Goal: Find contact information: Obtain details needed to contact an individual or organization

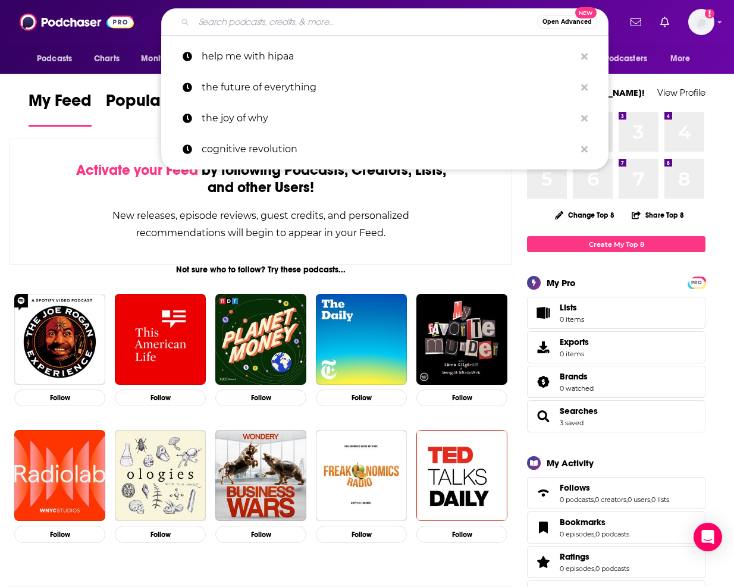
click at [310, 14] on input "Search podcasts, credits, & more..." at bounding box center [365, 21] width 343 height 19
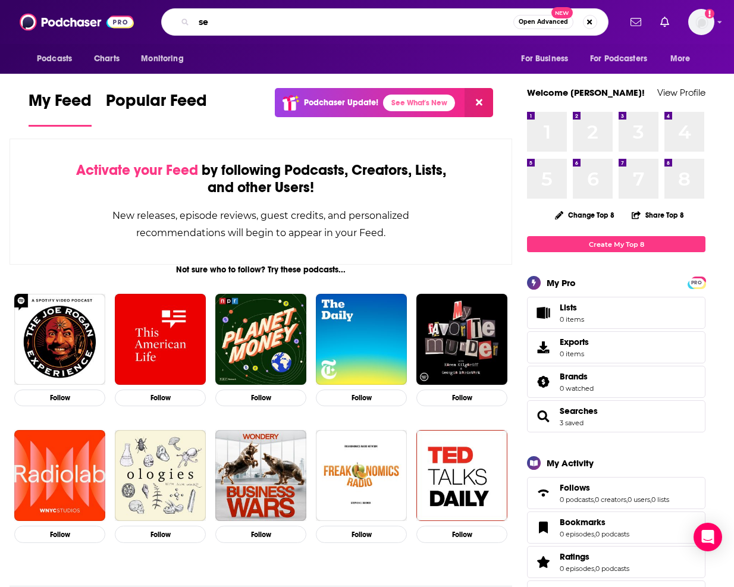
type input "s"
type input "cybersecurity [DATE]"
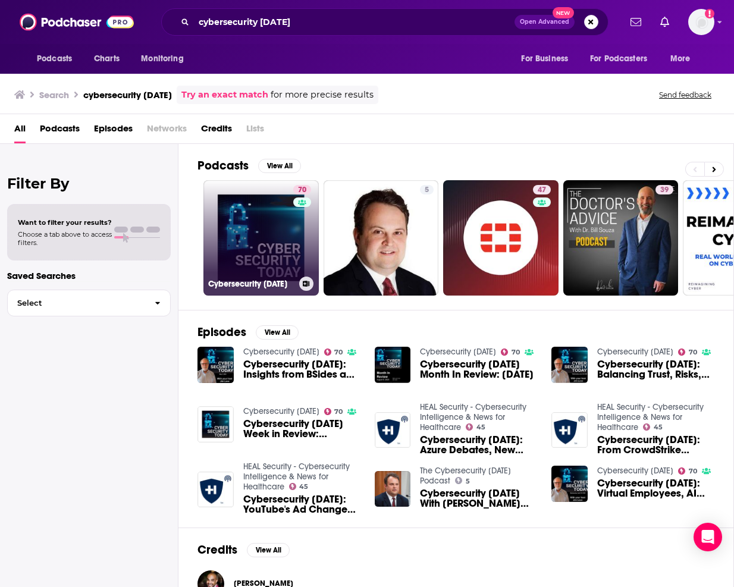
click at [237, 241] on link "70 Cybersecurity Today" at bounding box center [260, 237] width 115 height 115
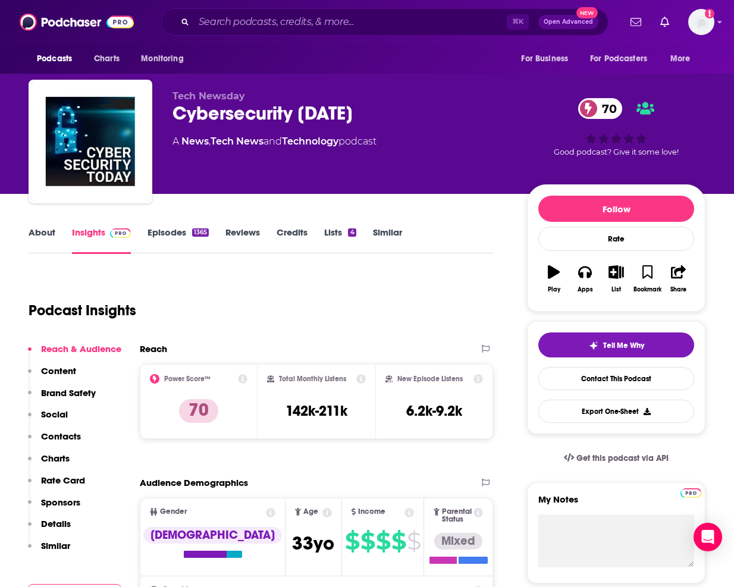
scroll to position [49, 0]
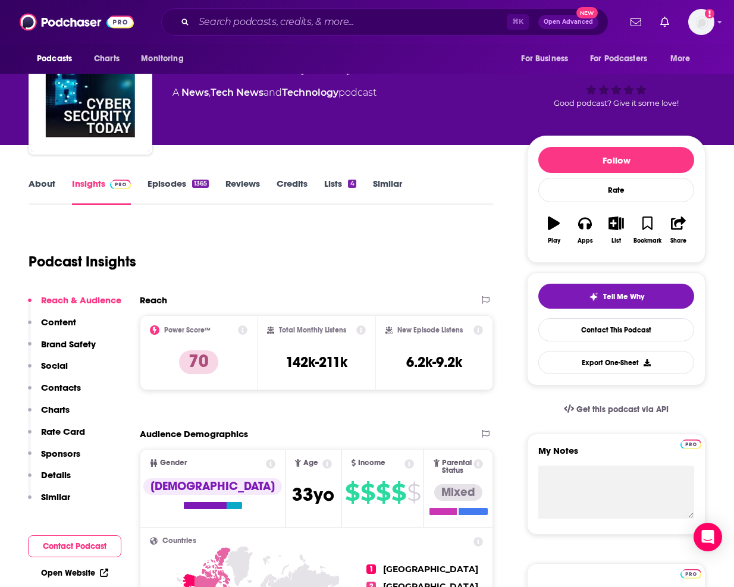
click at [354, 366] on div "Total Monthly Listens 142k-211k" at bounding box center [316, 352] width 99 height 55
drag, startPoint x: 354, startPoint y: 363, endPoint x: 282, endPoint y: 366, distance: 72.0
click at [282, 366] on div "Total Monthly Listens 142k-211k" at bounding box center [316, 352] width 99 height 55
copy h3 "142k-211k"
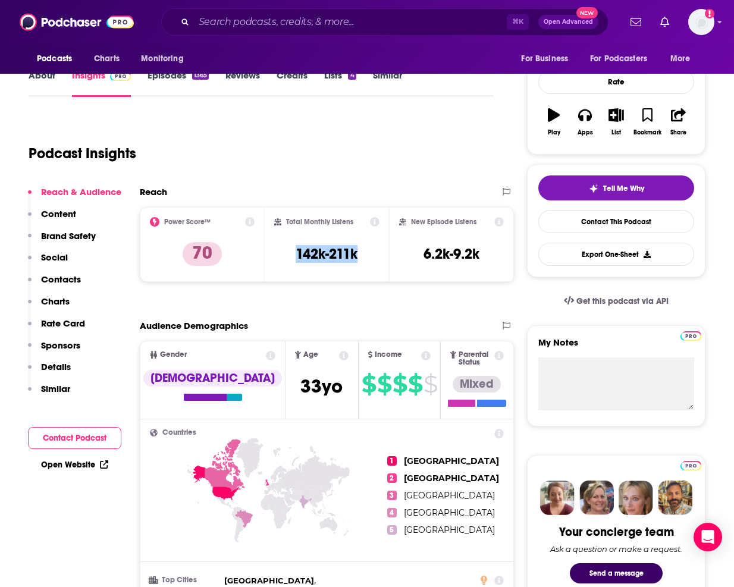
scroll to position [51, 0]
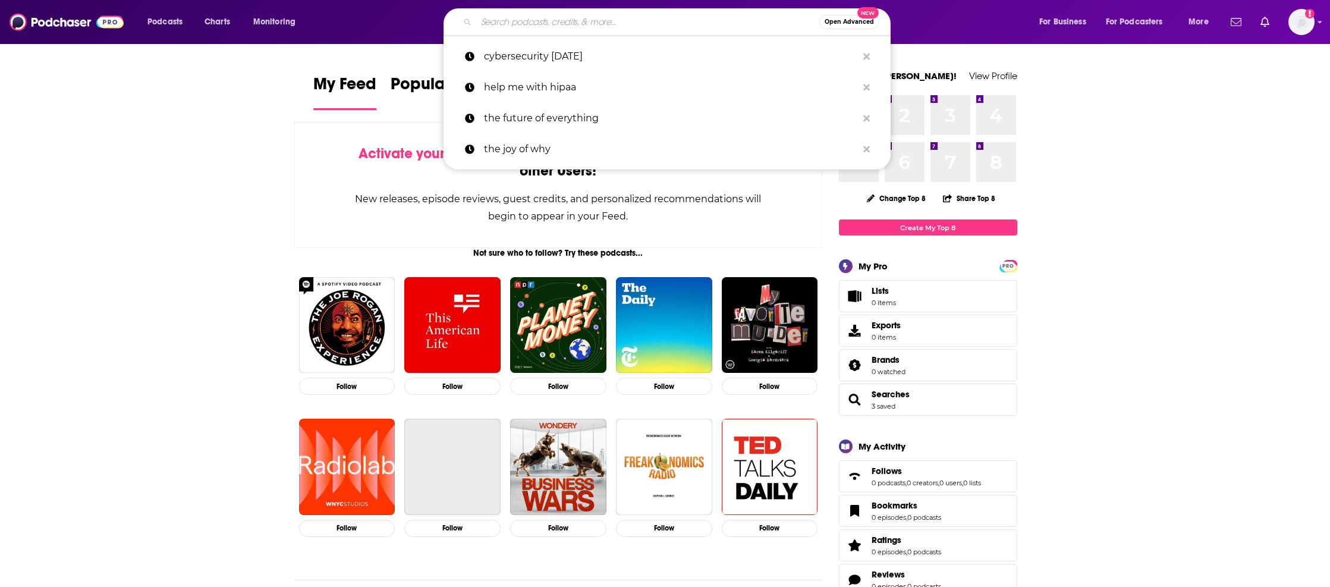
click at [623, 27] on input "Search podcasts, credits, & more..." at bounding box center [647, 21] width 343 height 19
paste input "Uncapped with [PERSON_NAME]"
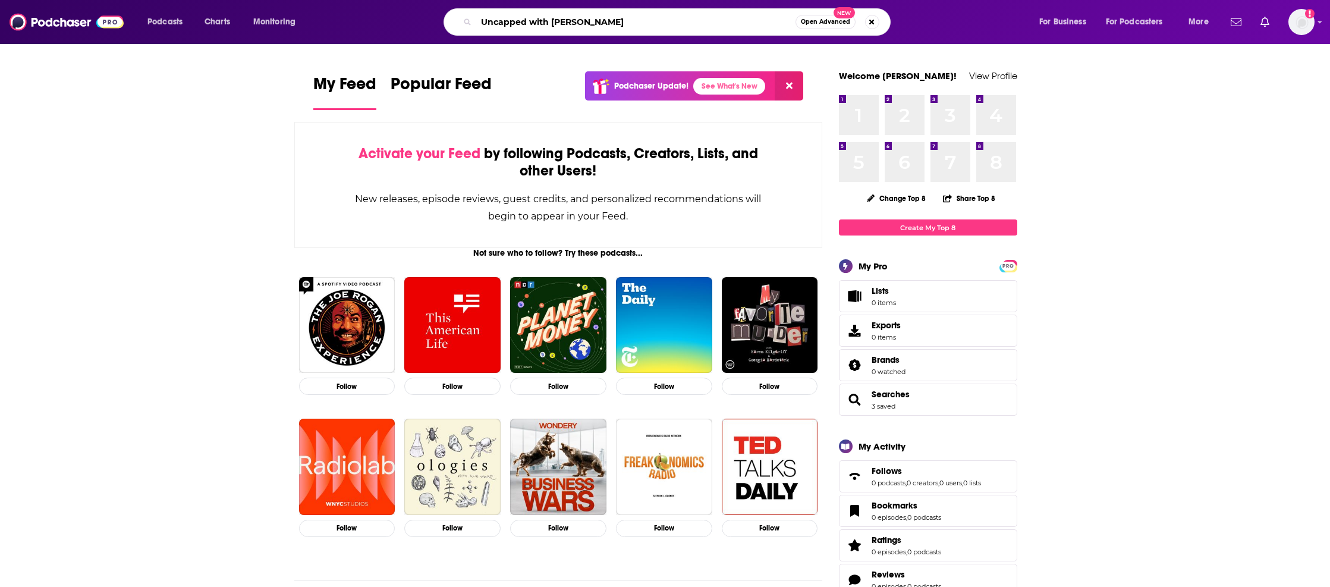
type input "Uncapped with [PERSON_NAME]"
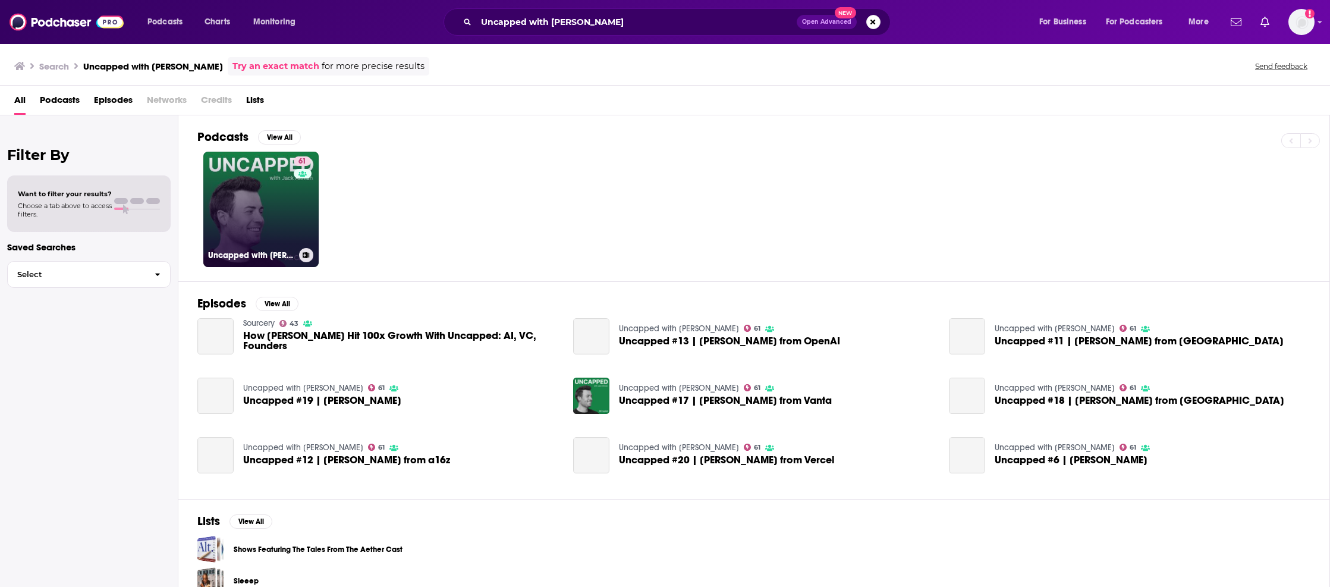
click at [286, 200] on link "61 Uncapped with Jack Altman" at bounding box center [260, 209] width 115 height 115
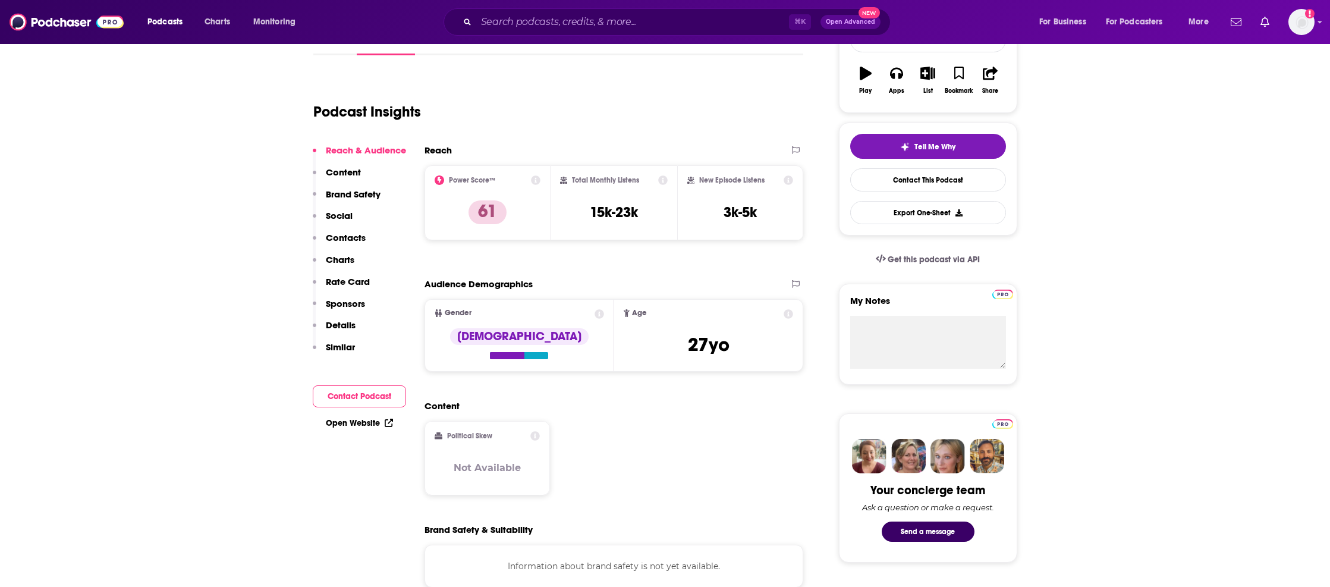
scroll to position [200, 0]
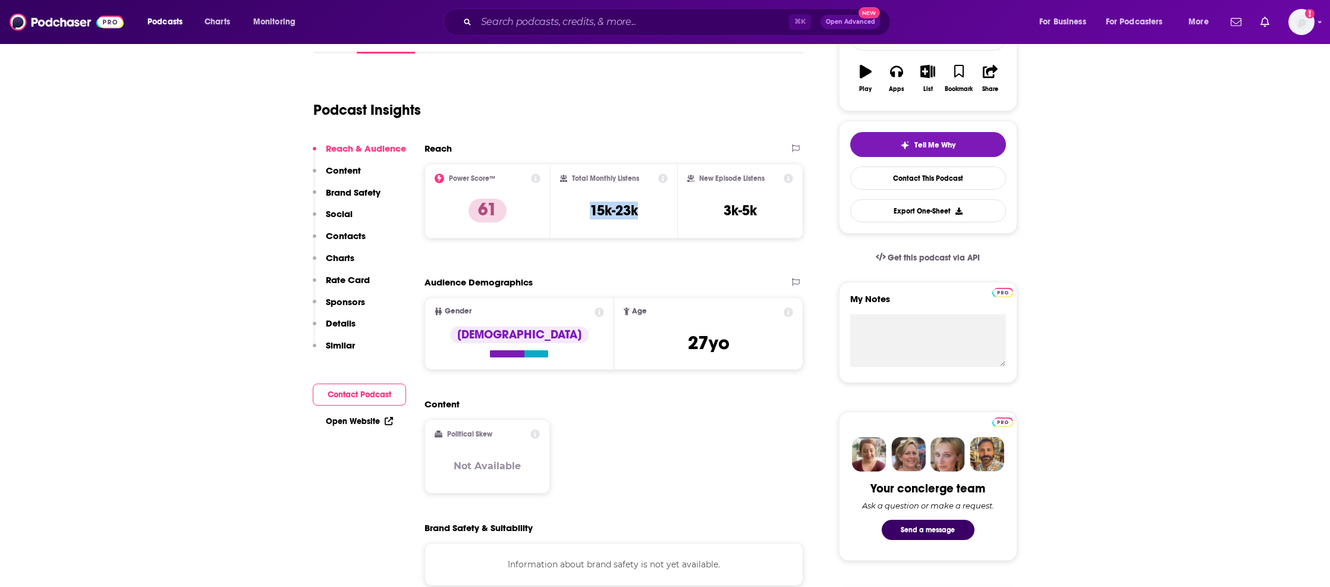
drag, startPoint x: 649, startPoint y: 215, endPoint x: 582, endPoint y: 212, distance: 67.3
click at [583, 213] on div "Total Monthly Listens 15k-23k" at bounding box center [614, 201] width 108 height 55
copy h3 "15k-23k"
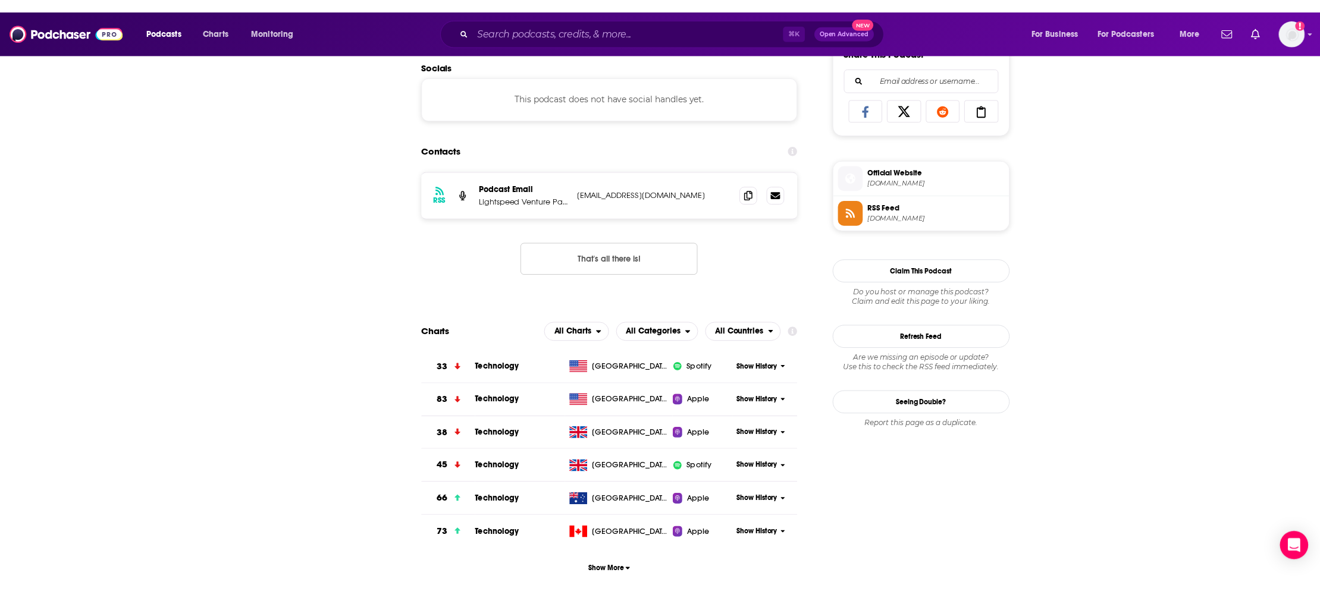
scroll to position [0, 0]
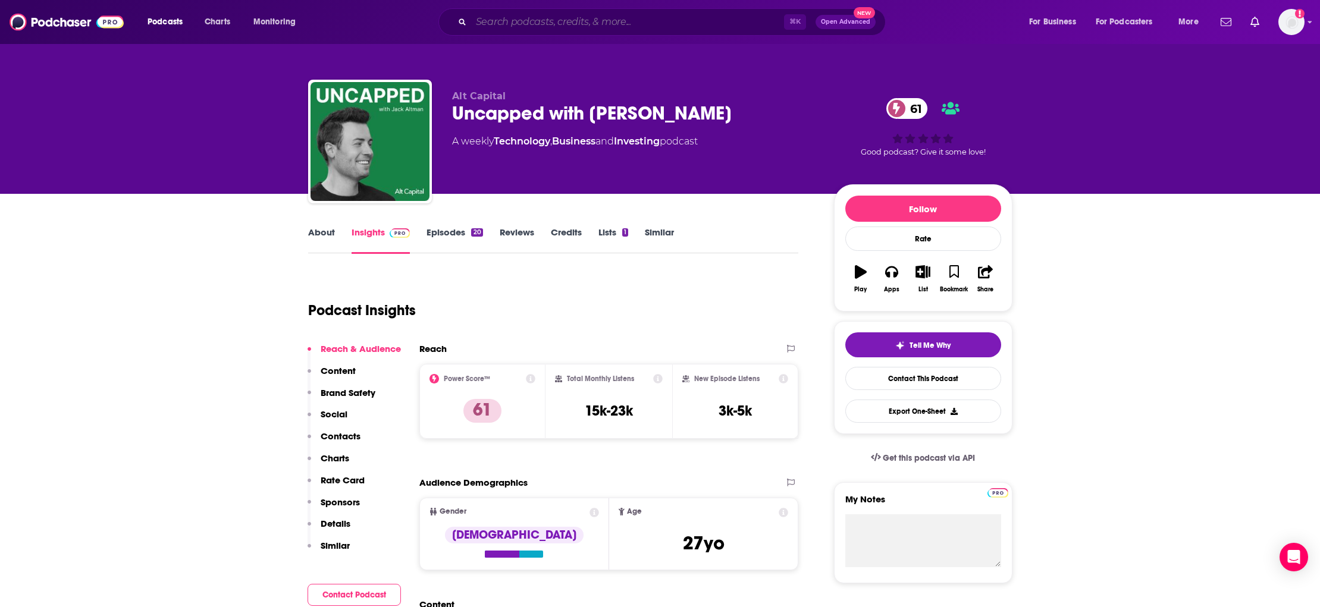
click at [588, 25] on input "Search podcasts, credits, & more..." at bounding box center [627, 21] width 313 height 19
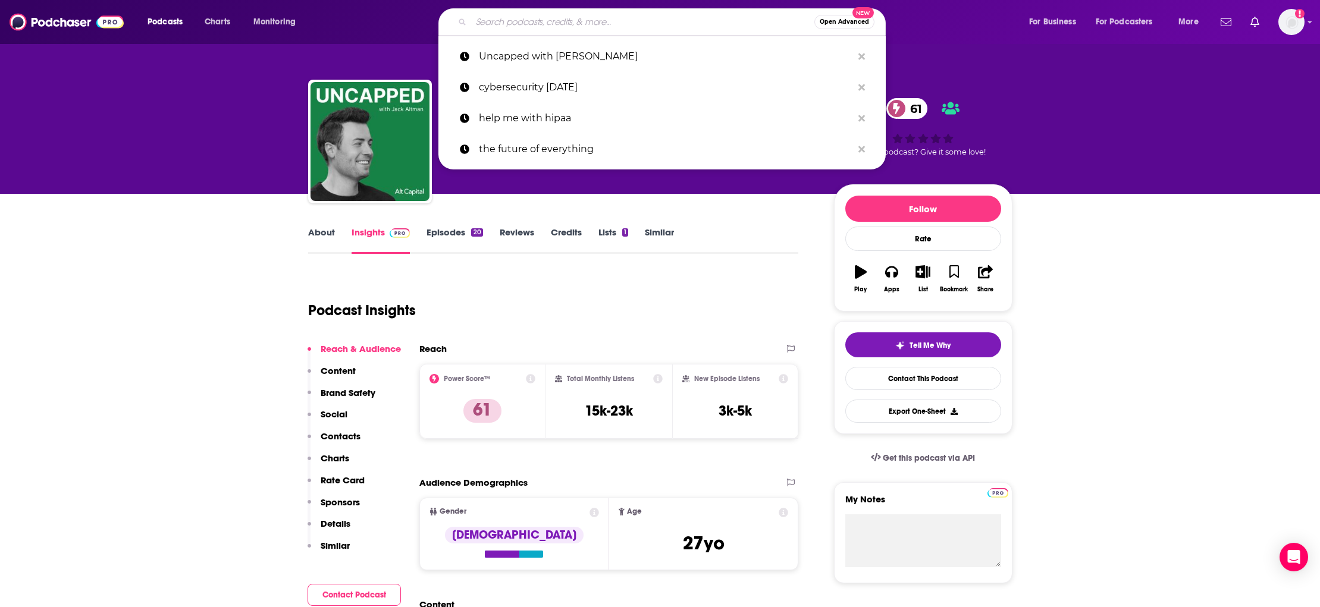
paste input "Moonshots with [PERSON_NAME]"
type input "Moonshots with [PERSON_NAME]"
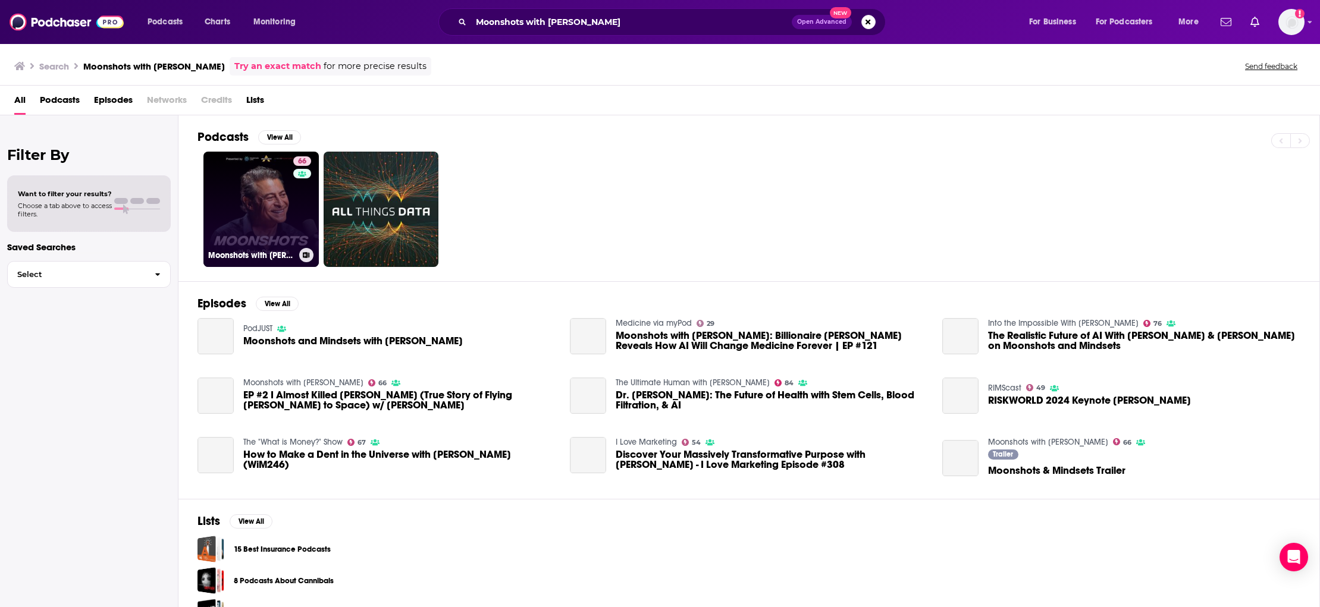
click at [271, 194] on link "66 Moonshots with Peter Diamandis" at bounding box center [260, 209] width 115 height 115
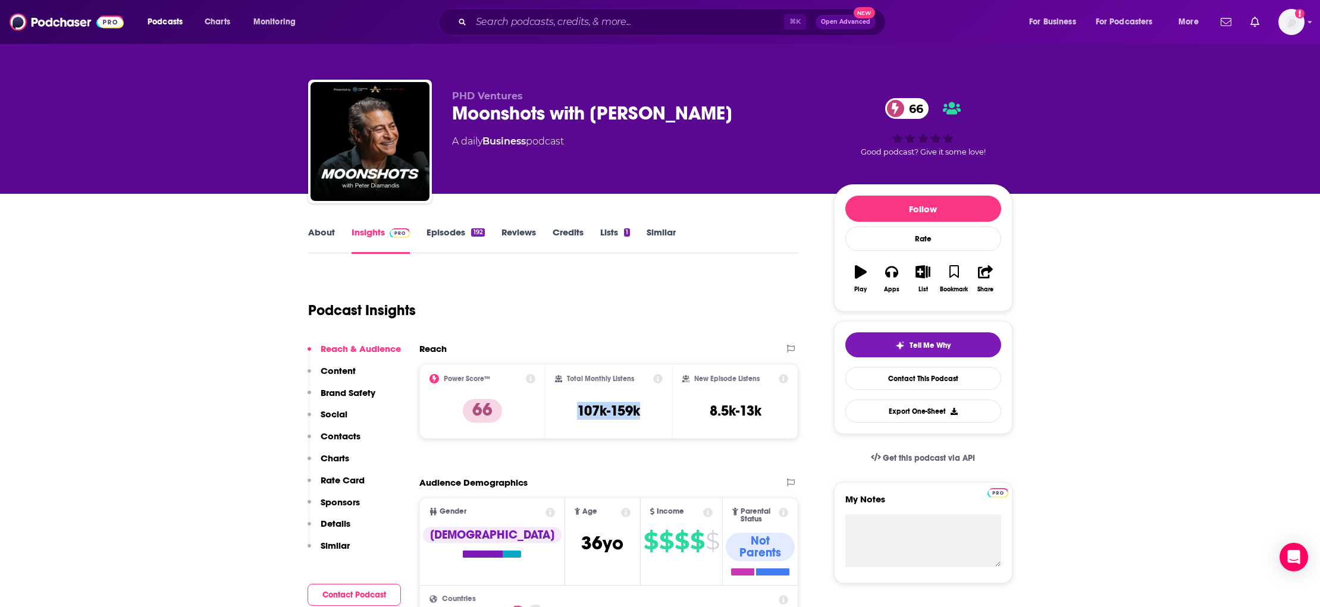
drag, startPoint x: 649, startPoint y: 413, endPoint x: 567, endPoint y: 416, distance: 81.5
click at [568, 416] on div "Total Monthly Listens 107k-159k" at bounding box center [609, 401] width 108 height 55
copy h3 "107k-159k"
click at [485, 15] on input "Search podcasts, credits, & more..." at bounding box center [627, 21] width 313 height 19
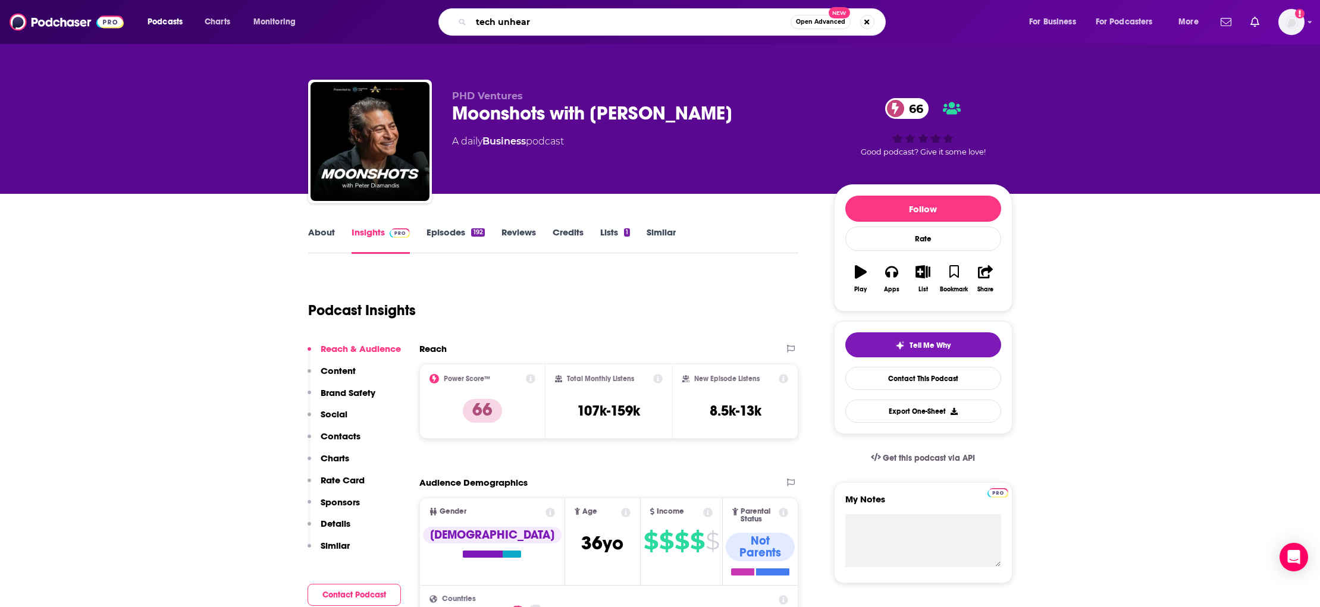
type input "tech unheard"
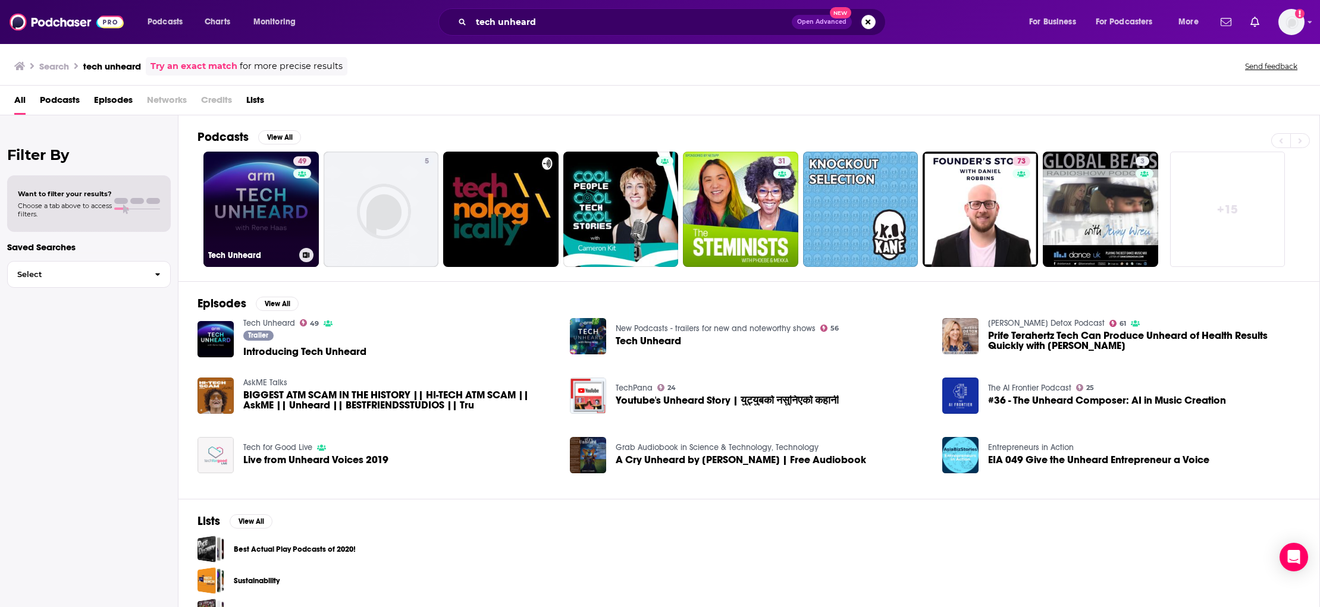
click at [269, 231] on link "49 Tech Unheard" at bounding box center [260, 209] width 115 height 115
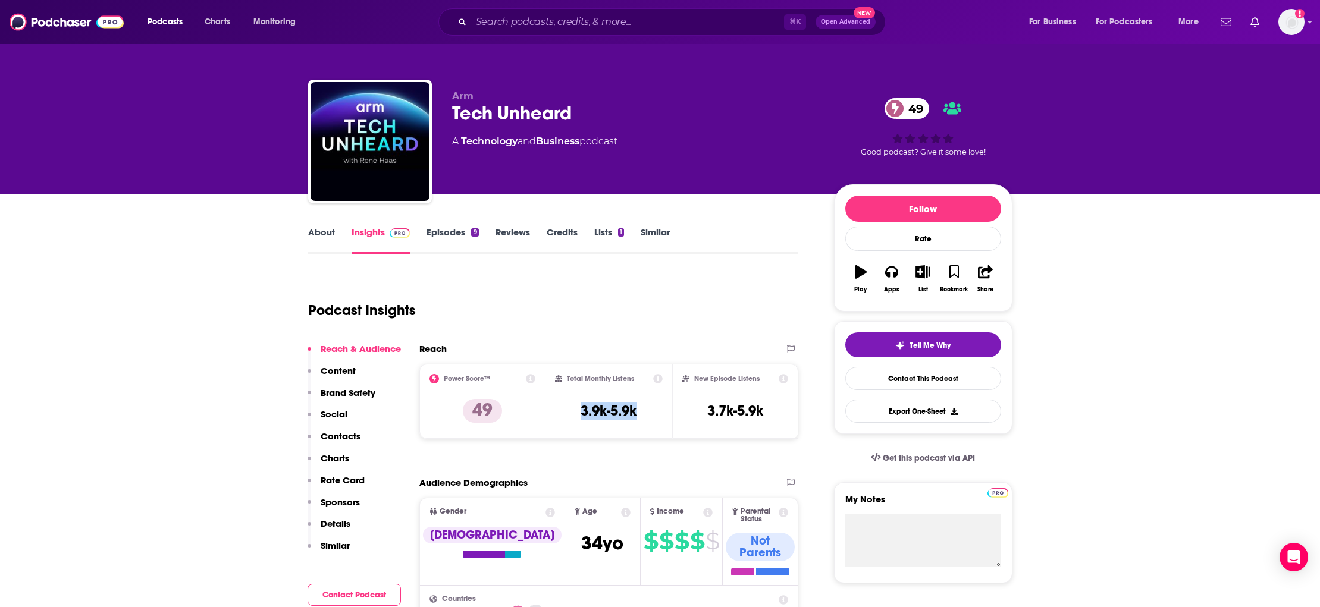
drag, startPoint x: 645, startPoint y: 409, endPoint x: 576, endPoint y: 410, distance: 69.0
click at [576, 410] on div "Total Monthly Listens 3.9k-5.9k" at bounding box center [609, 401] width 108 height 55
copy h3 "3.9k-5.9k"
click at [629, 24] on input "Search podcasts, credits, & more..." at bounding box center [627, 21] width 313 height 19
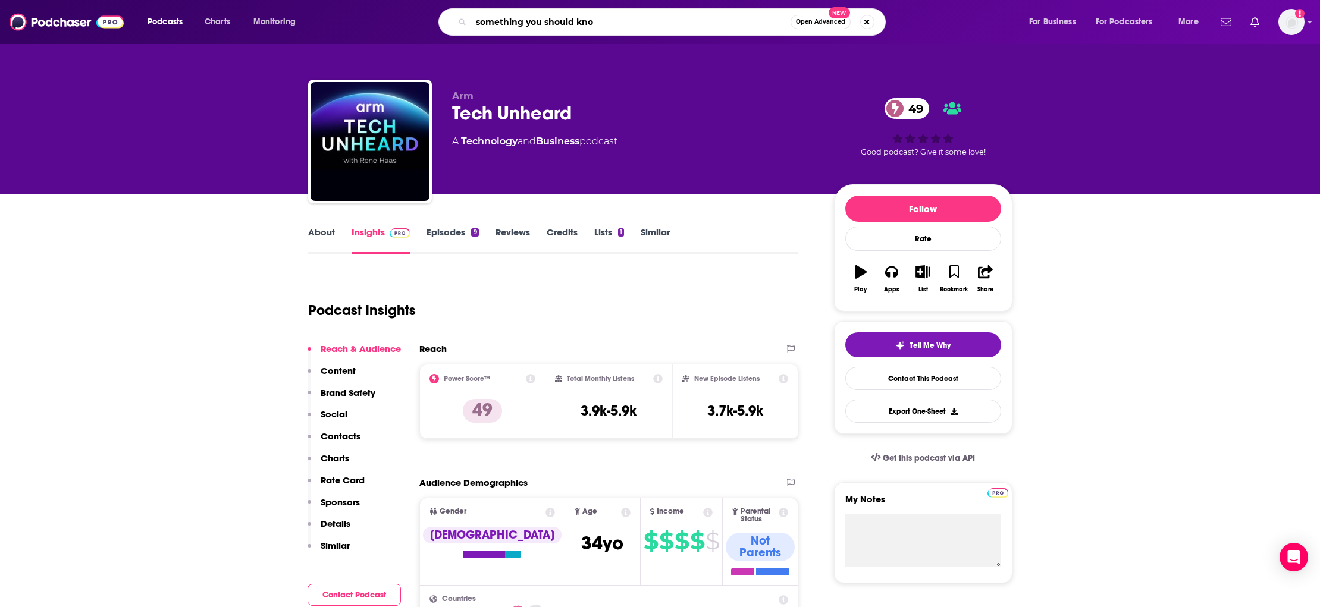
type input "something you should know"
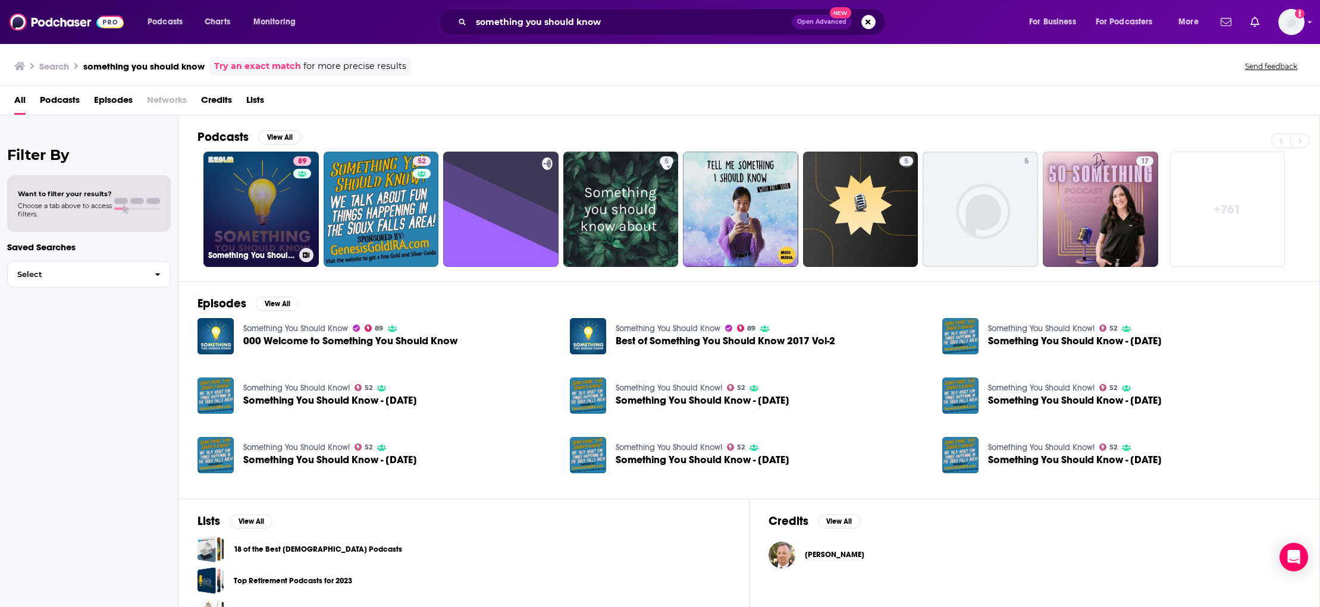
click at [292, 214] on link "89 Something You Should Know" at bounding box center [260, 209] width 115 height 115
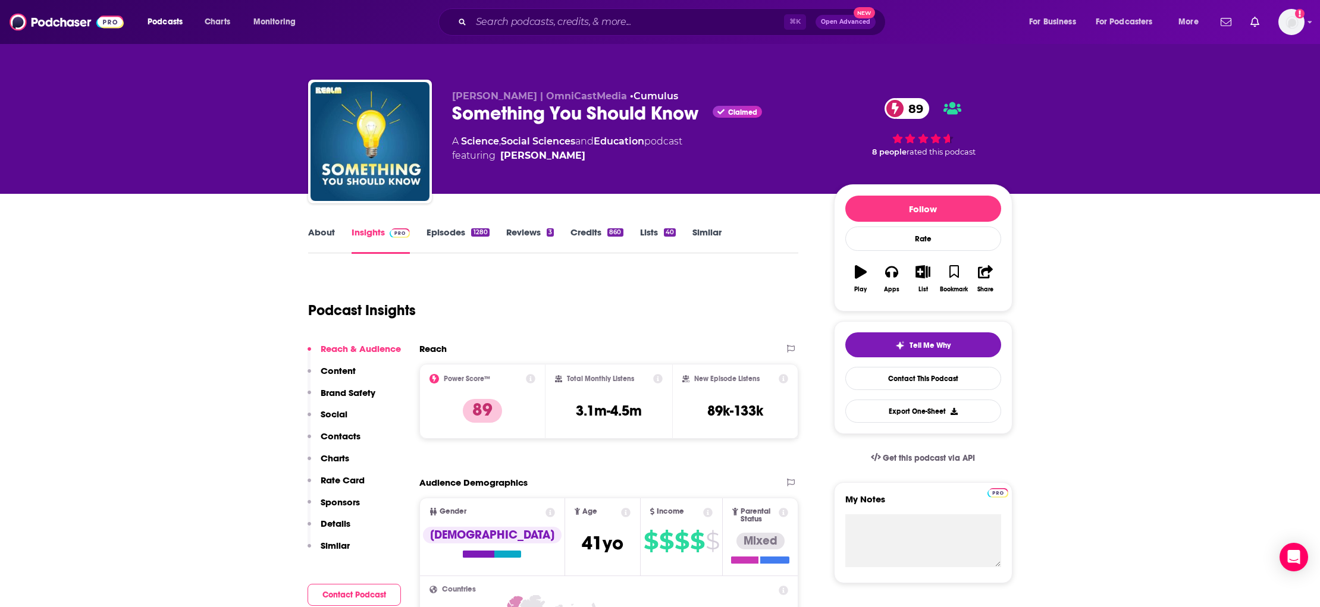
click at [347, 434] on p "Contacts" at bounding box center [341, 436] width 40 height 11
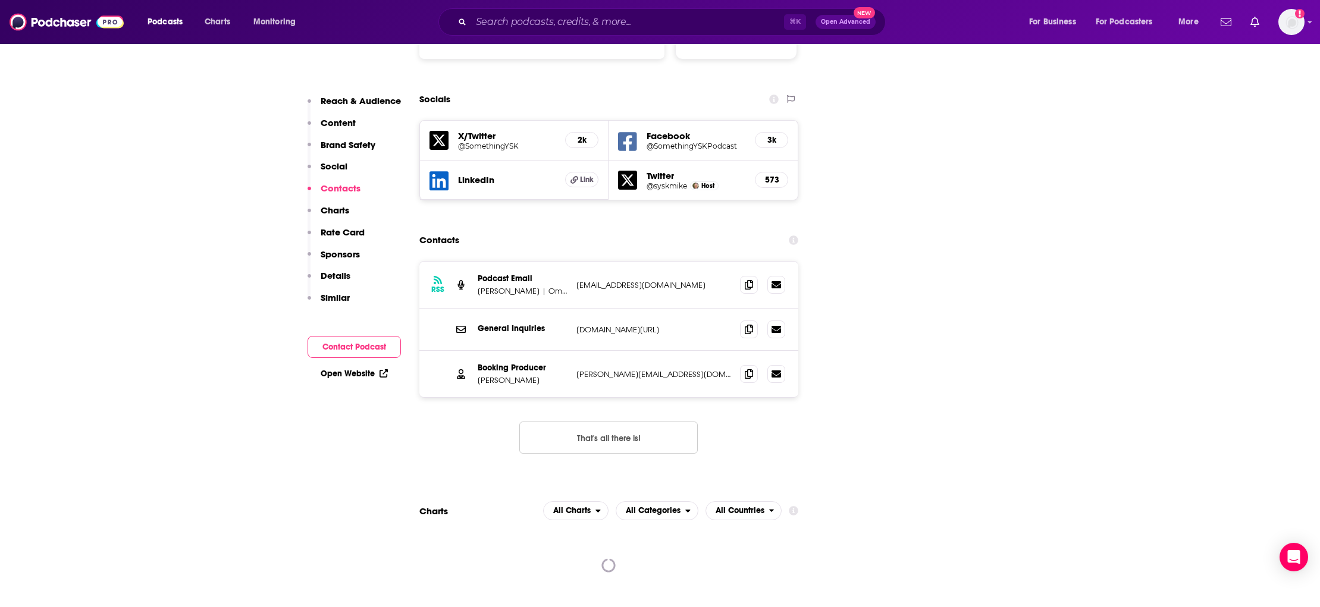
scroll to position [1320, 0]
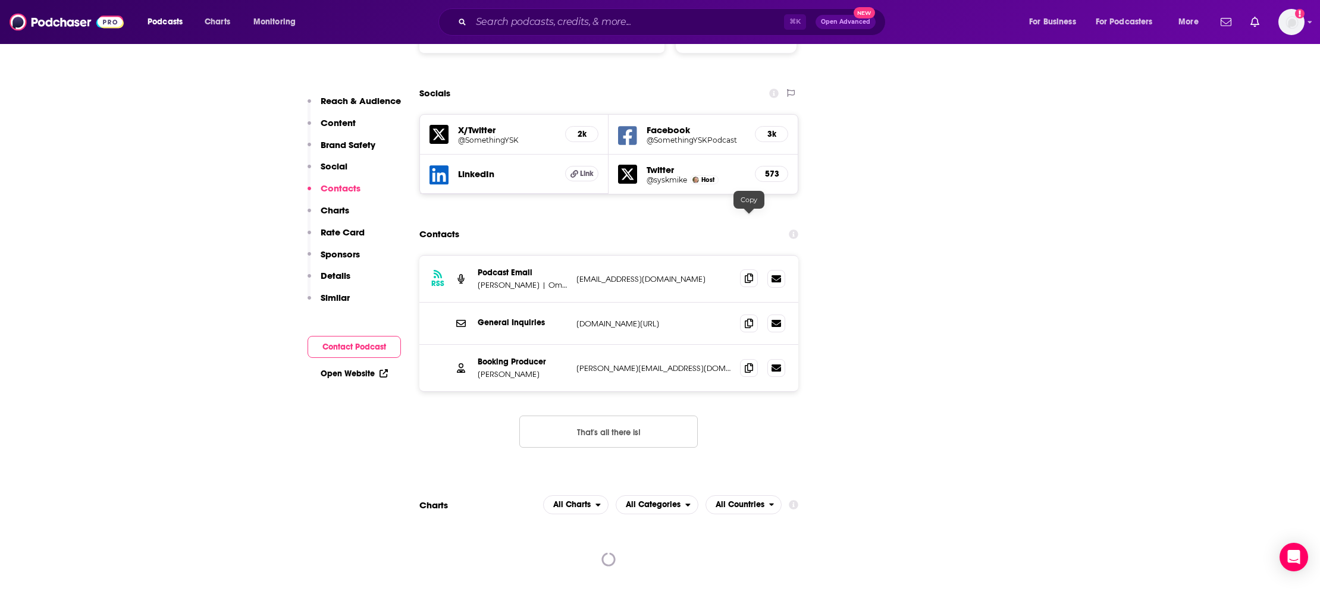
click at [752, 274] on icon at bounding box center [749, 279] width 8 height 10
click at [751, 363] on icon at bounding box center [749, 368] width 8 height 10
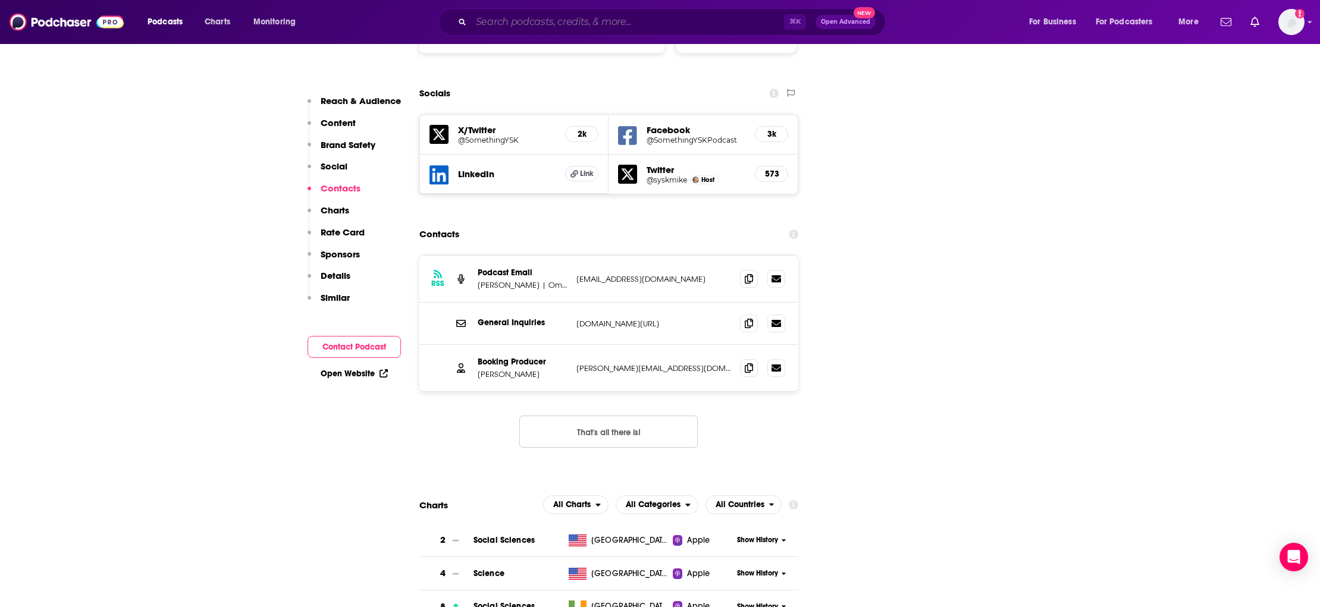
click at [569, 21] on input "Search podcasts, credits, & more..." at bounding box center [627, 21] width 313 height 19
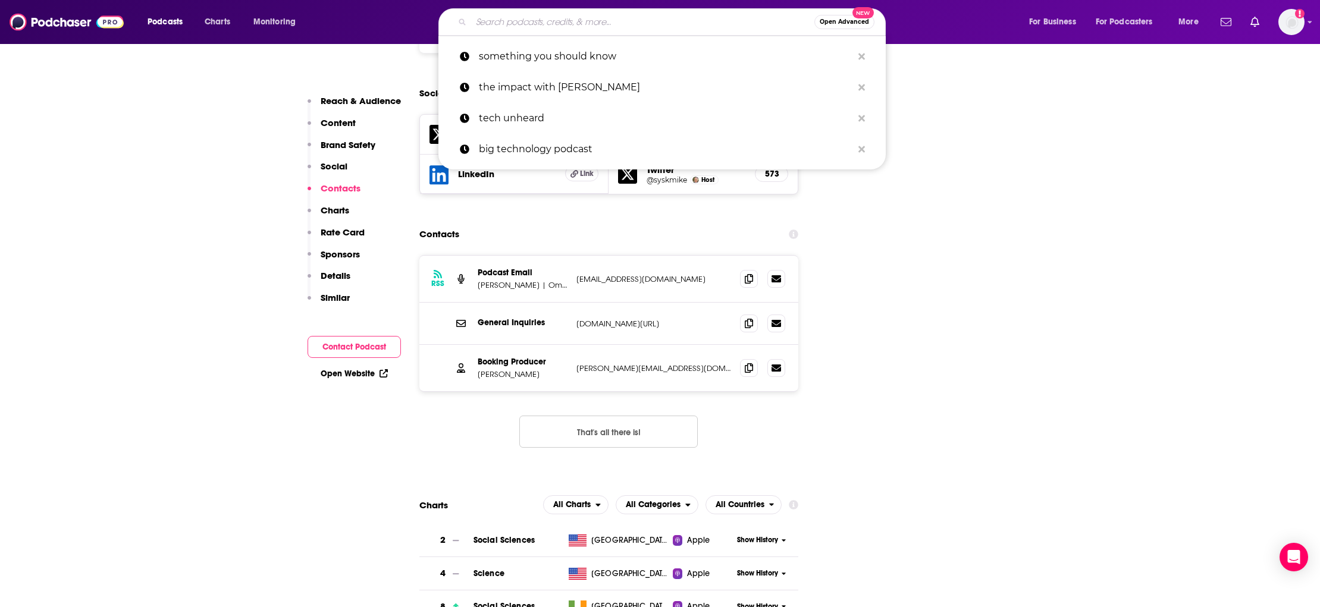
paste input "Clearer Thinking with Spencer Greenberg"
type input "Clearer Thinking with Spencer Greenberg"
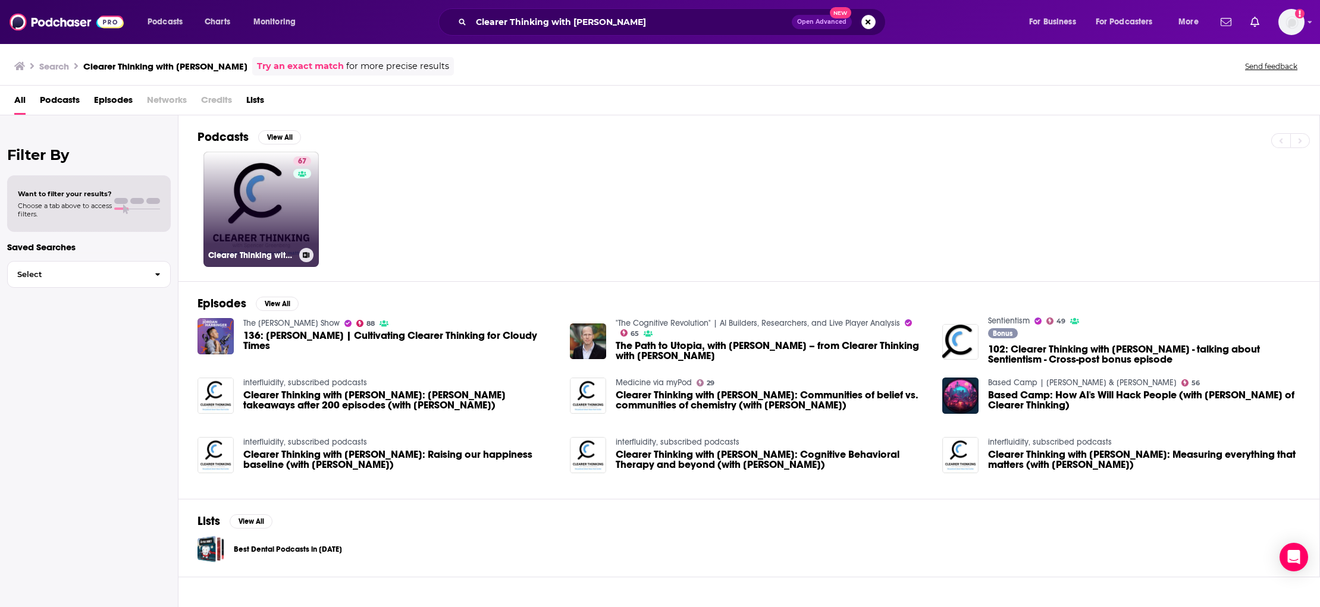
click at [254, 197] on link "67 Clearer Thinking with Spencer Greenberg" at bounding box center [260, 209] width 115 height 115
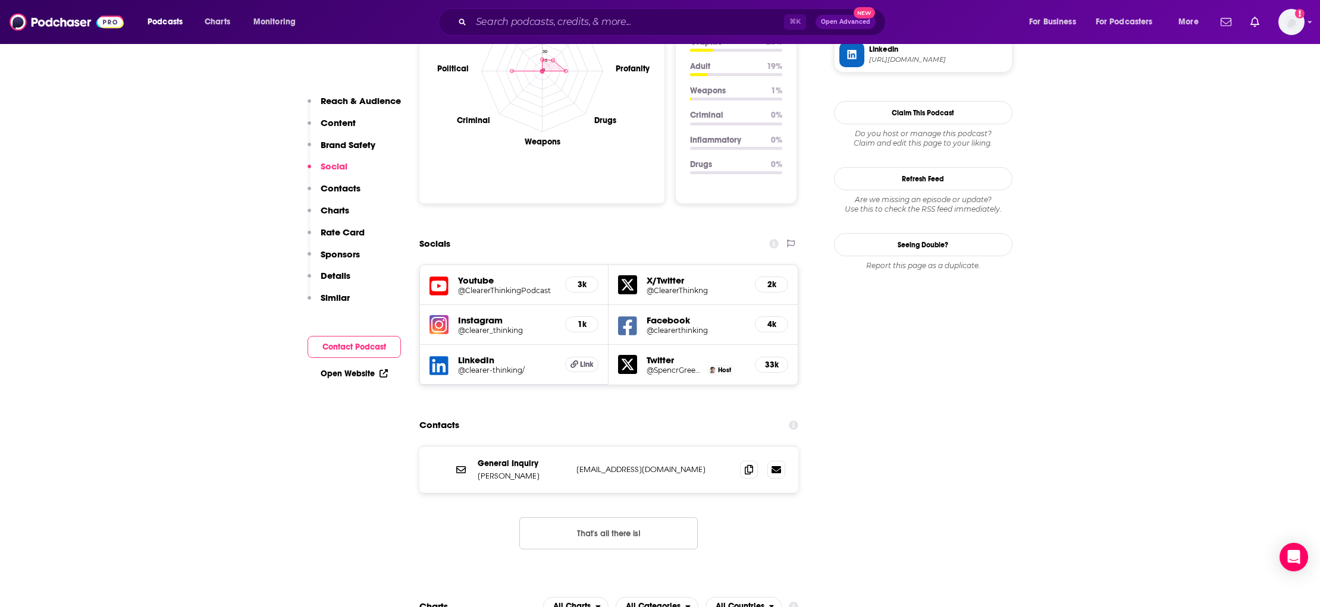
scroll to position [1192, 0]
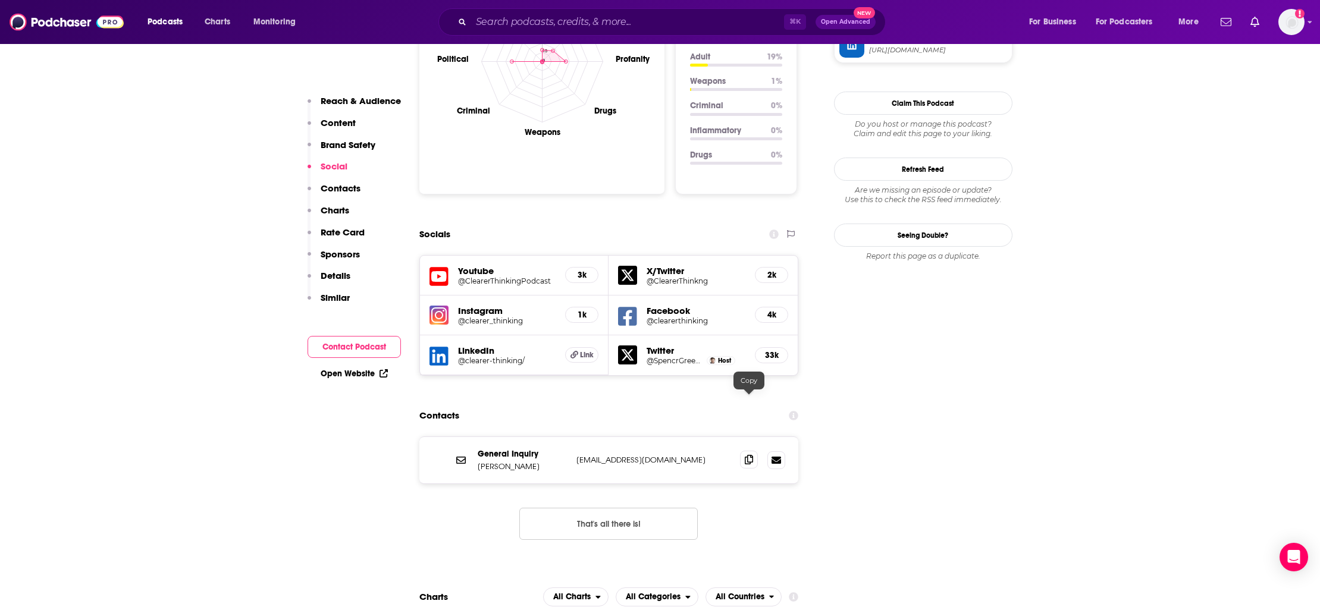
click at [746, 455] on icon at bounding box center [749, 460] width 8 height 10
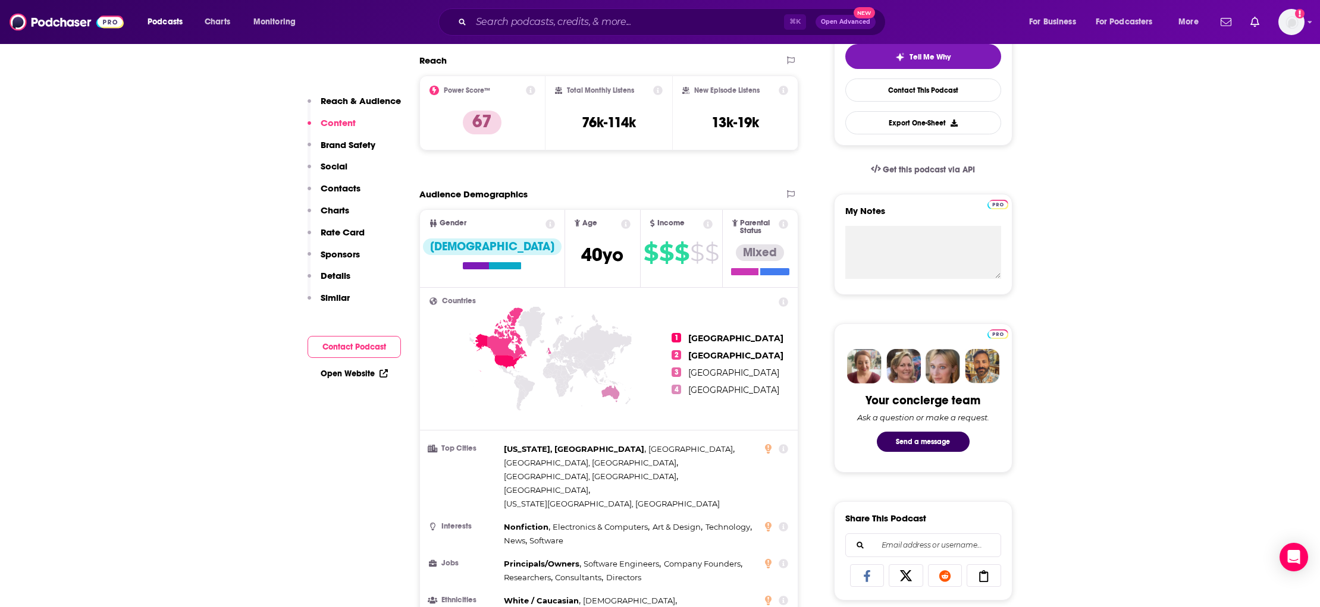
scroll to position [0, 0]
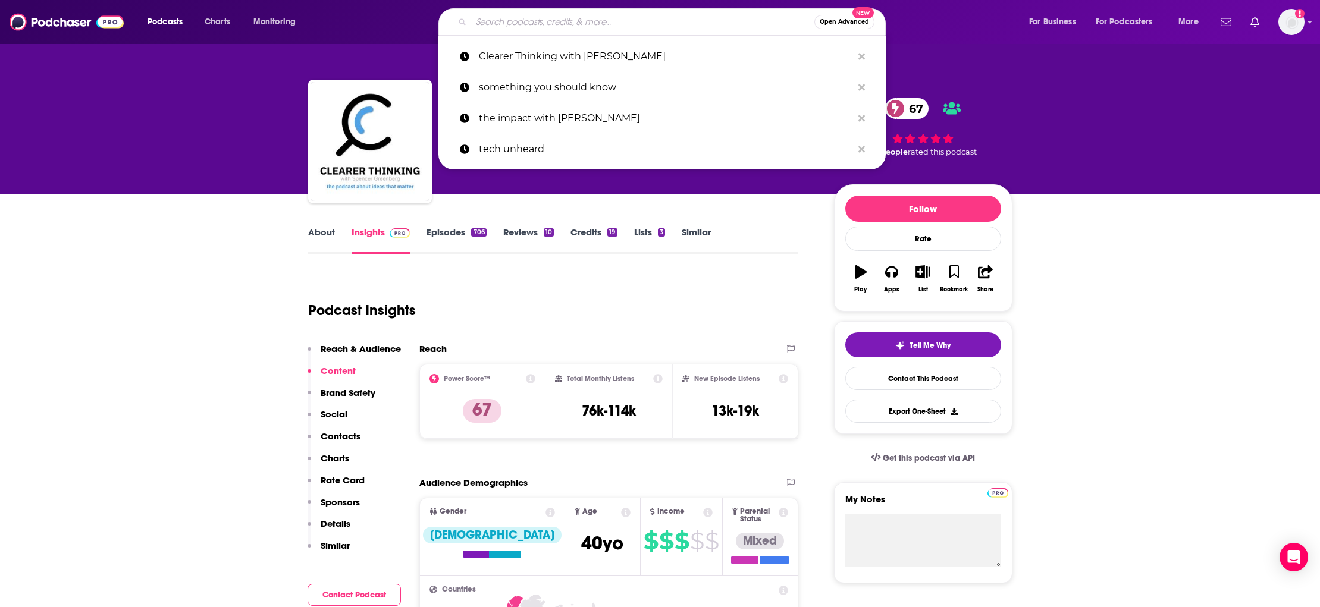
click at [572, 21] on input "Search podcasts, credits, & more..." at bounding box center [642, 21] width 343 height 19
paste input "[PERSON_NAME] Podcast"
type input "[PERSON_NAME] Podcast"
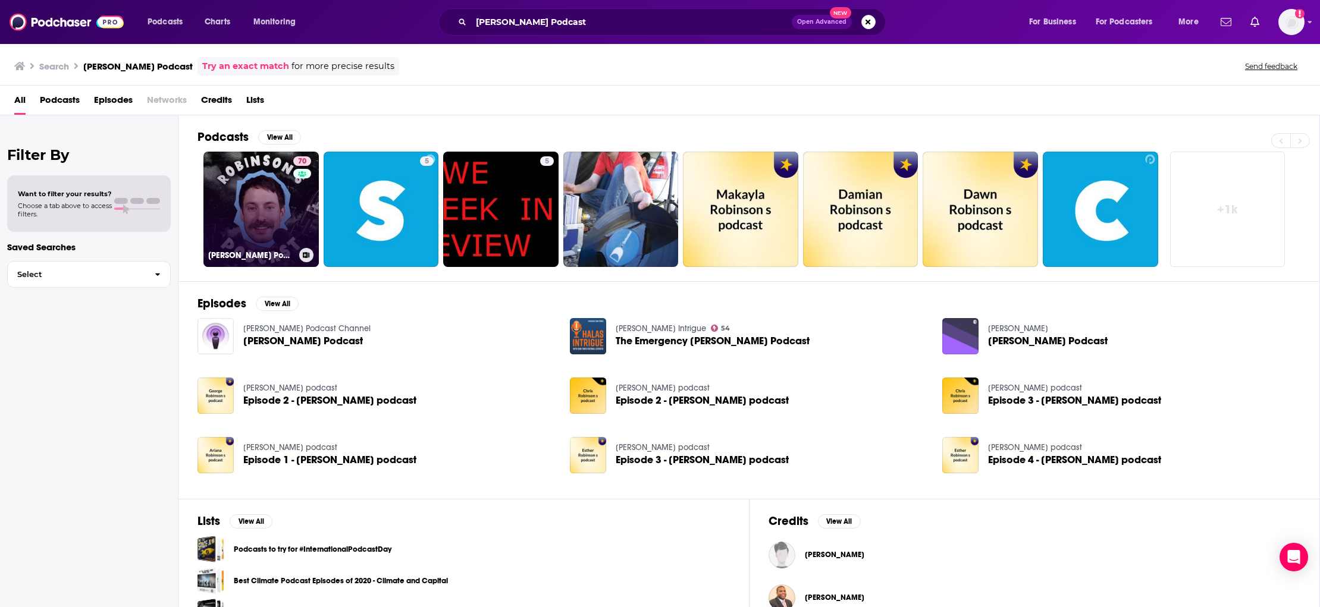
click at [294, 211] on div "70" at bounding box center [303, 202] width 21 height 92
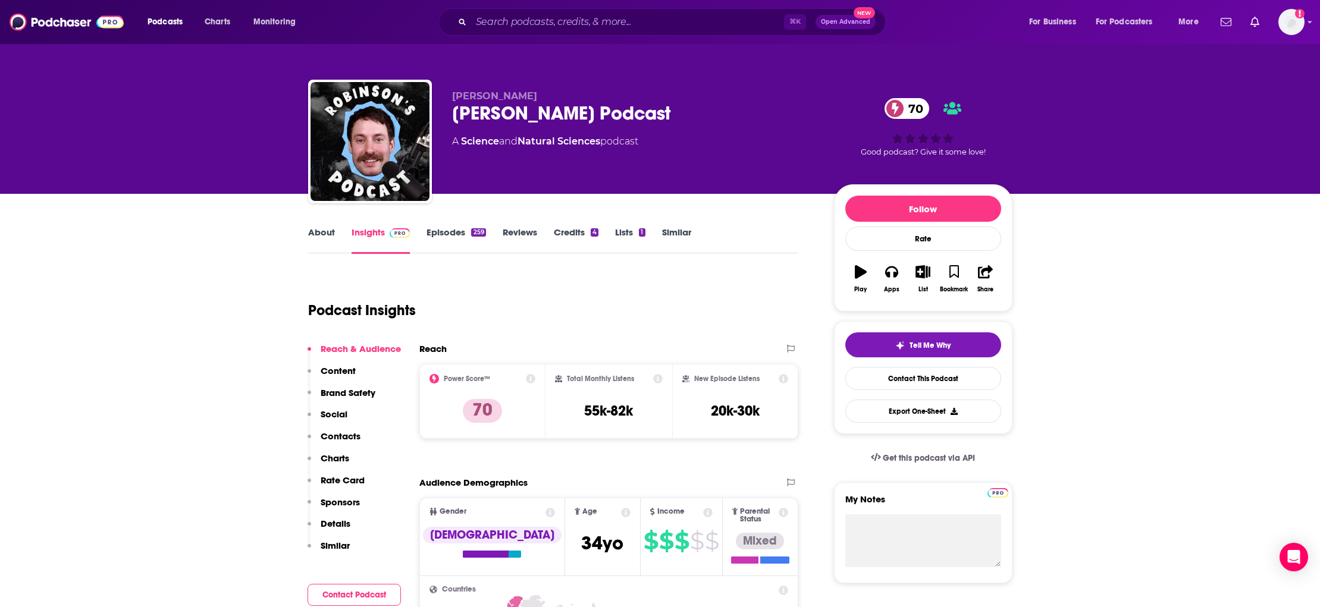
click at [341, 437] on p "Contacts" at bounding box center [341, 436] width 40 height 11
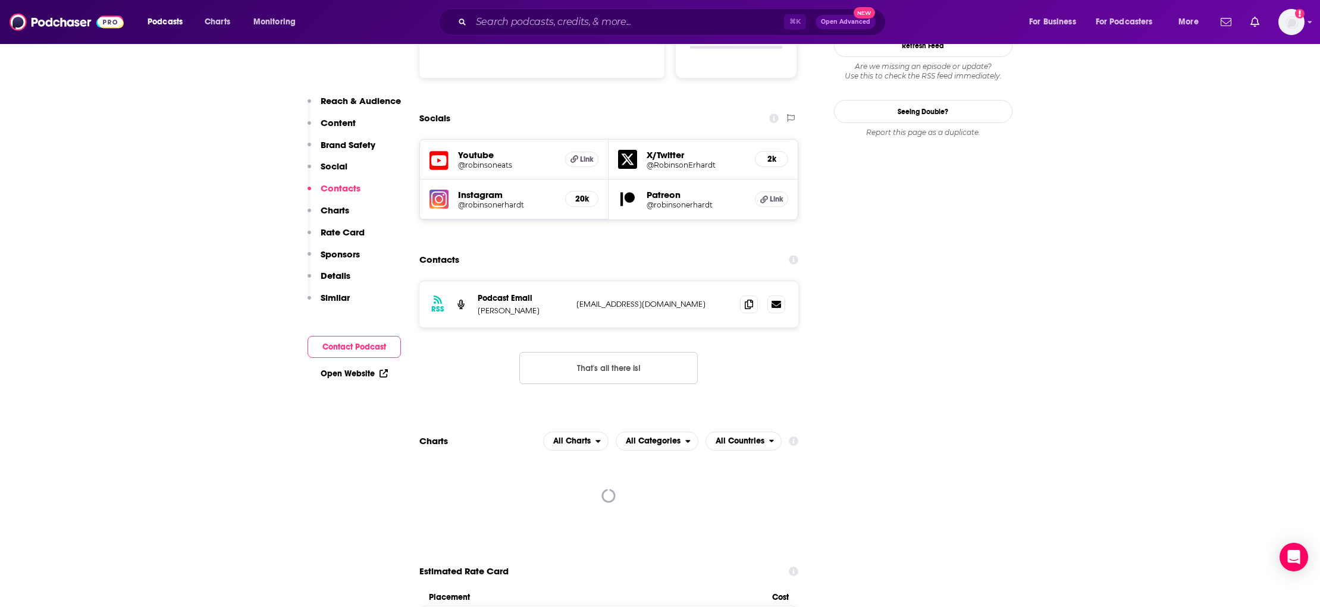
scroll to position [1318, 0]
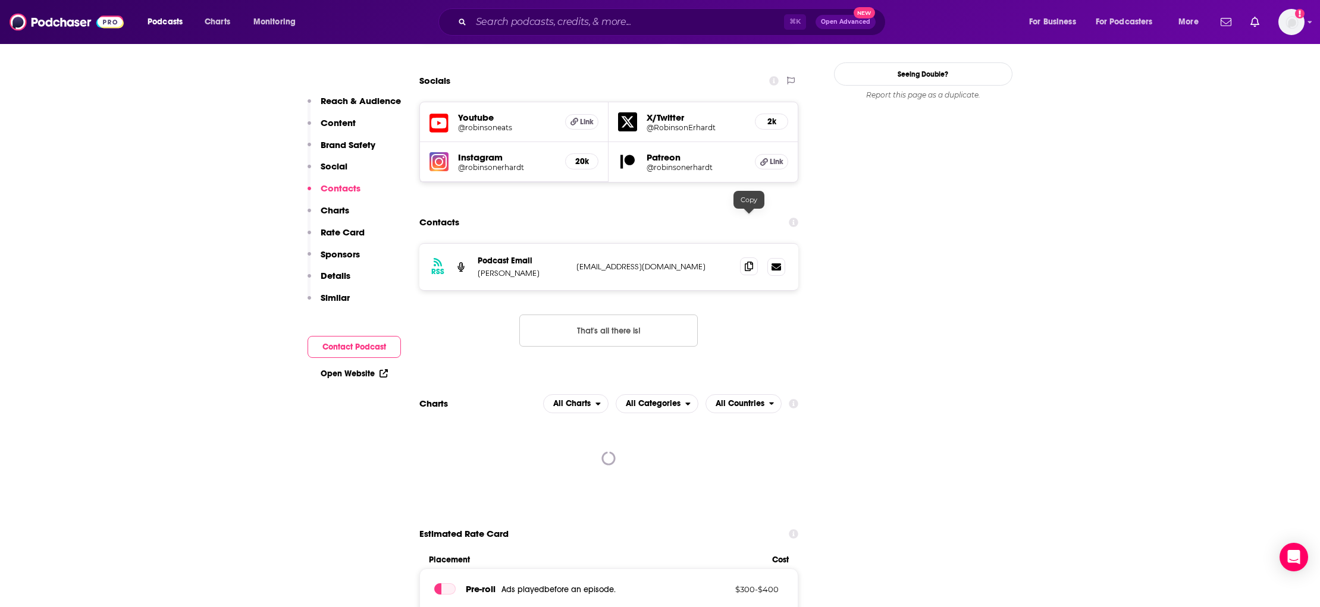
click at [746, 262] on icon at bounding box center [749, 267] width 8 height 10
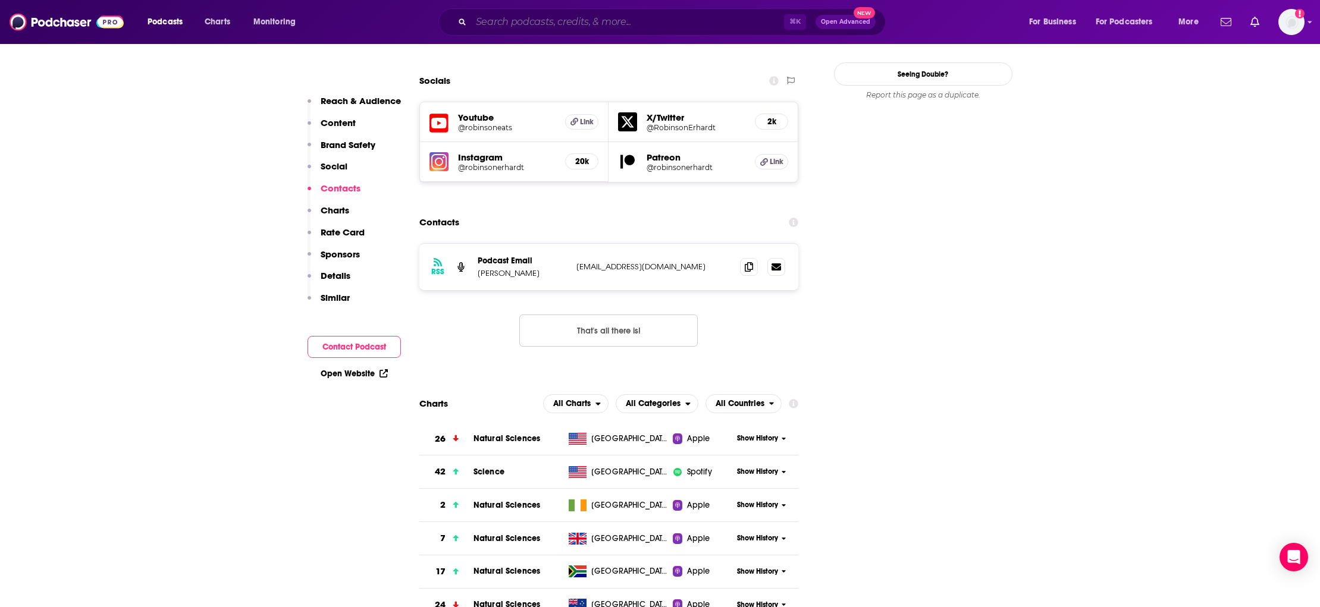
click at [544, 27] on input "Search podcasts, credits, & more..." at bounding box center [627, 21] width 313 height 19
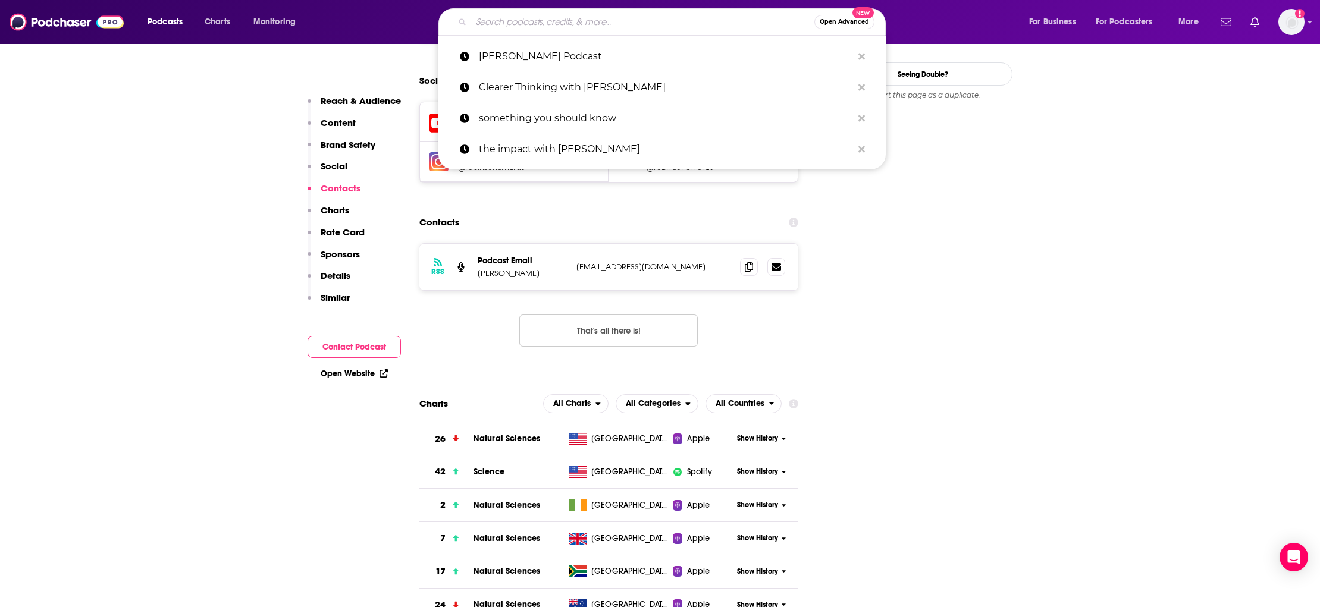
paste input "Big Technology Podcast"
type input "Big Technology Podcast"
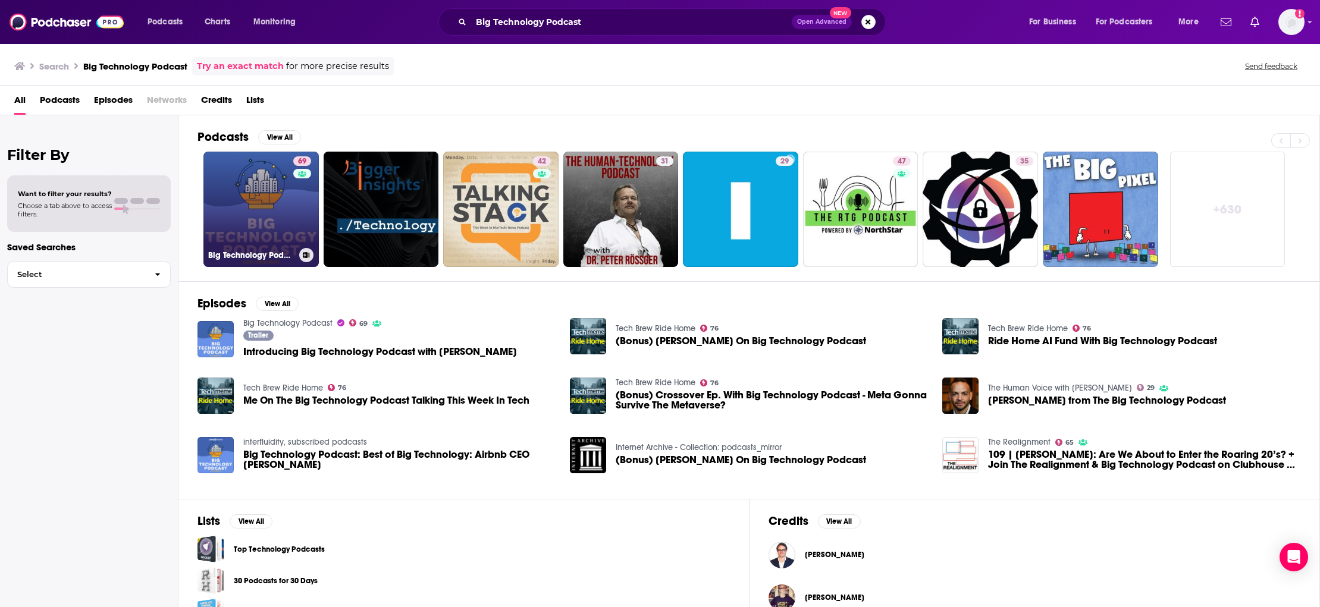
click at [260, 193] on link "69 Big Technology Podcast" at bounding box center [260, 209] width 115 height 115
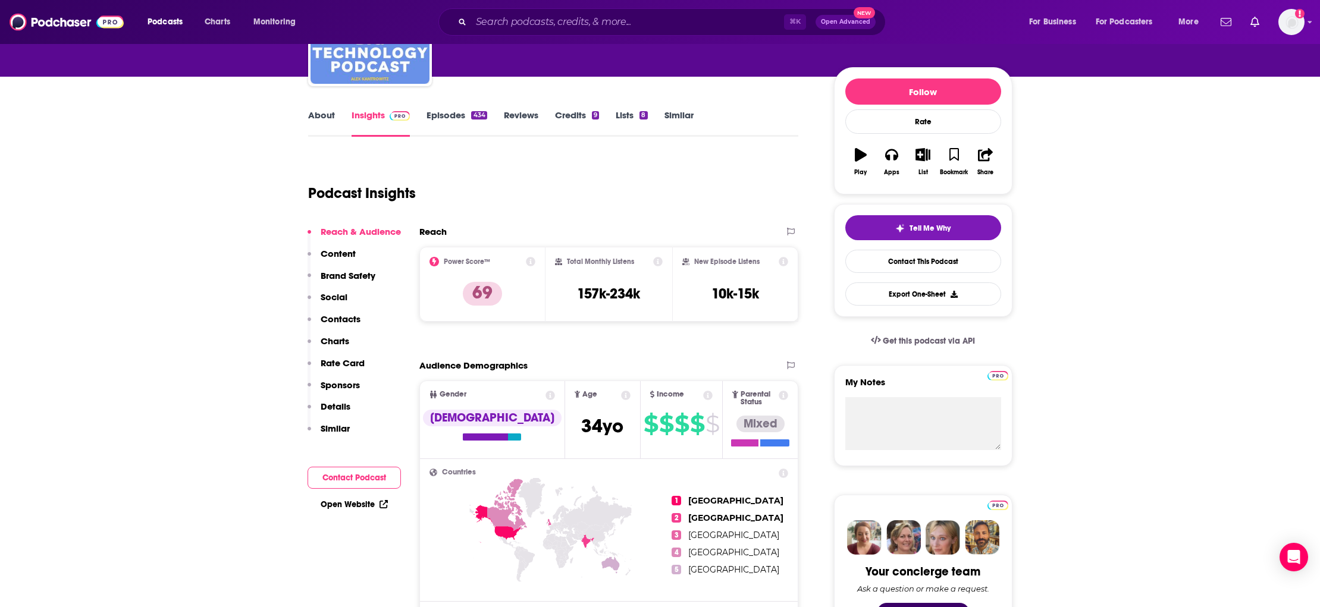
click at [339, 324] on p "Contacts" at bounding box center [341, 318] width 40 height 11
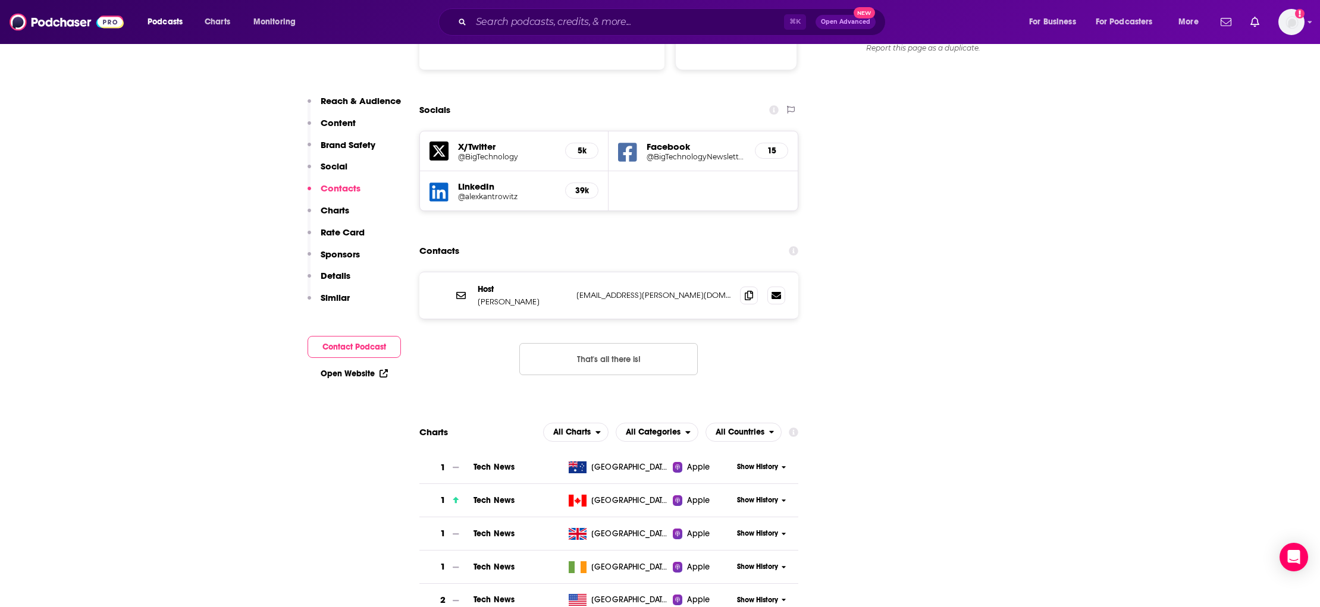
scroll to position [1332, 0]
click at [747, 289] on icon at bounding box center [749, 294] width 8 height 10
click at [516, 25] on input "Search podcasts, credits, & more..." at bounding box center [627, 21] width 313 height 19
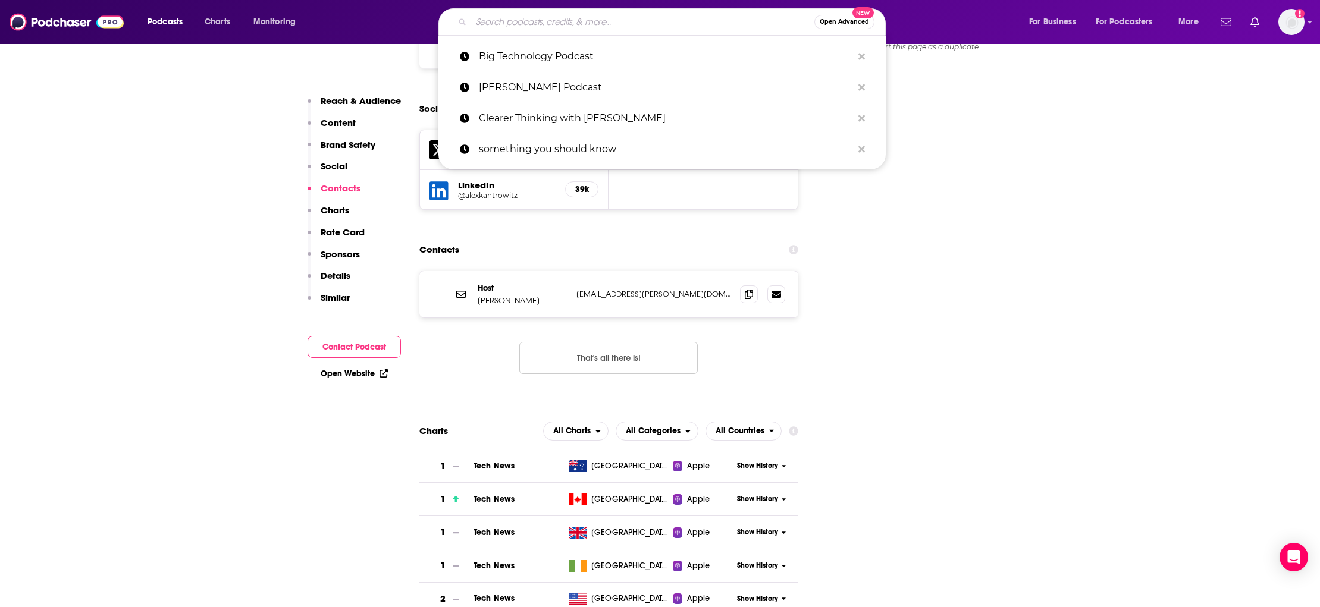
paste input "The Intersect with [PERSON_NAME]"
type input "The Intersect with [PERSON_NAME]"
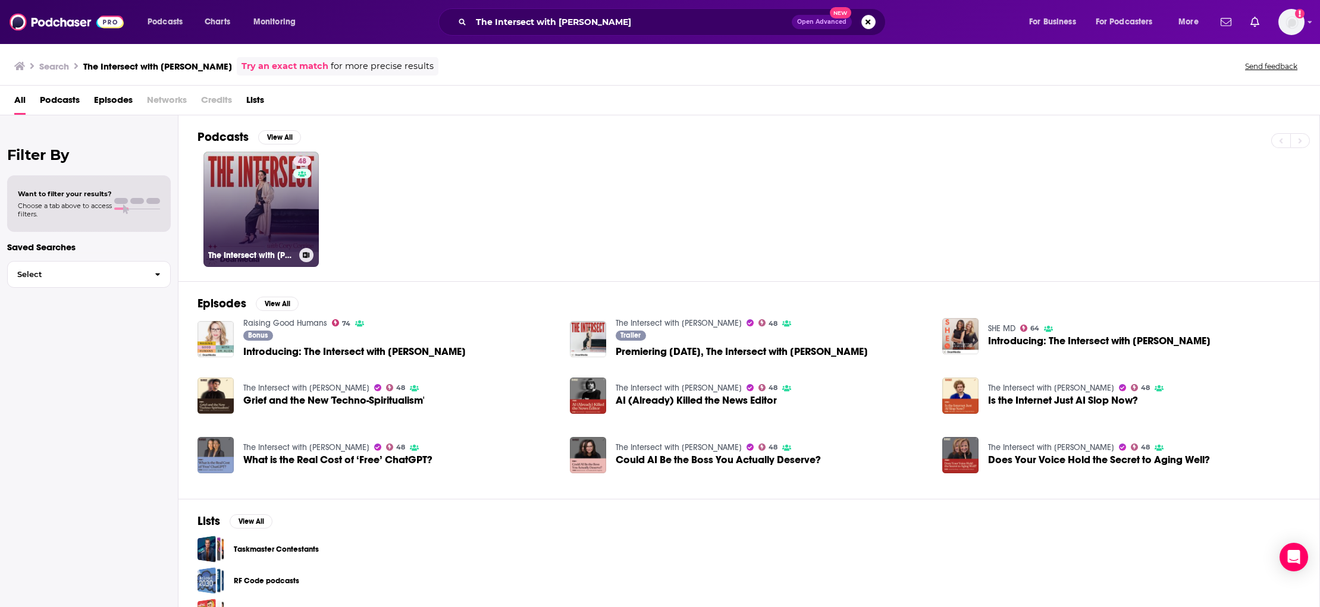
click at [243, 196] on link "48 The Intersect with Cory Corrine" at bounding box center [260, 209] width 115 height 115
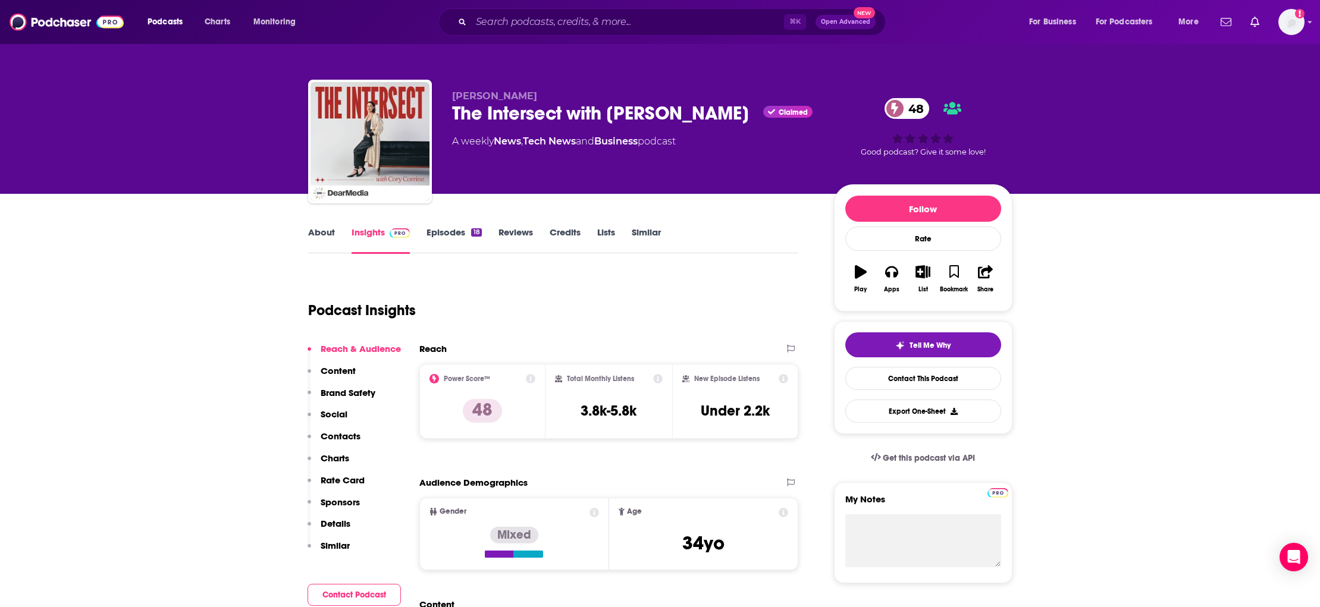
click at [342, 432] on p "Contacts" at bounding box center [341, 436] width 40 height 11
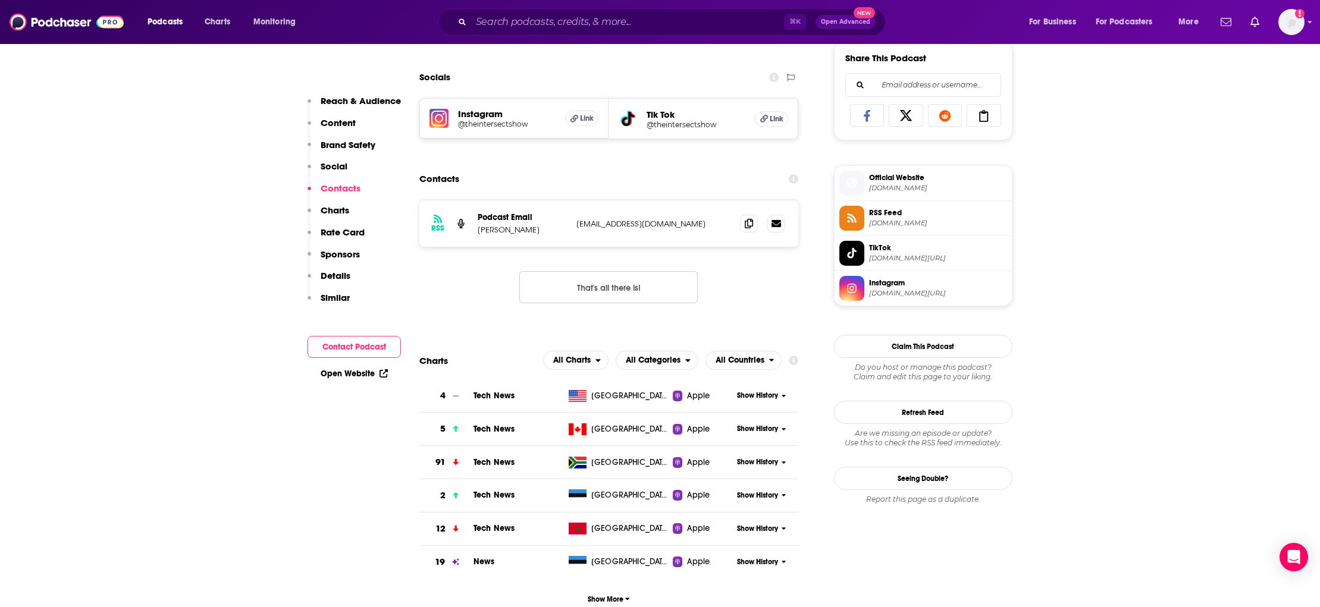
scroll to position [752, 0]
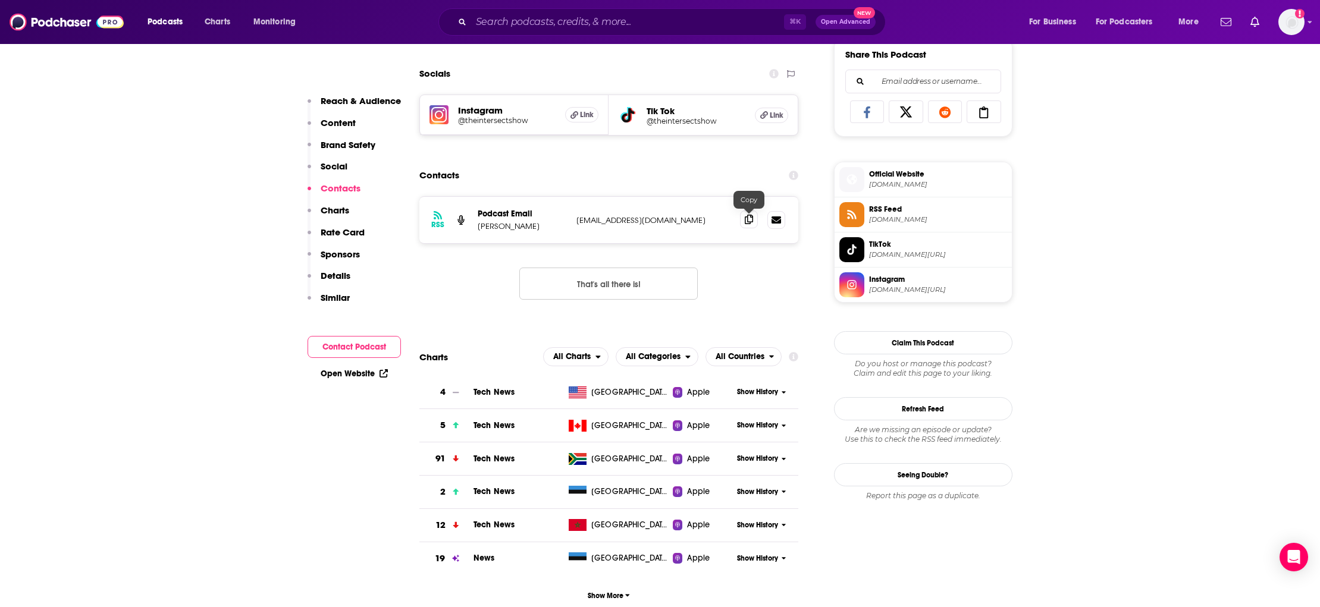
click at [749, 222] on icon at bounding box center [749, 220] width 8 height 10
click at [605, 21] on input "Search podcasts, credits, & more..." at bounding box center [627, 21] width 313 height 19
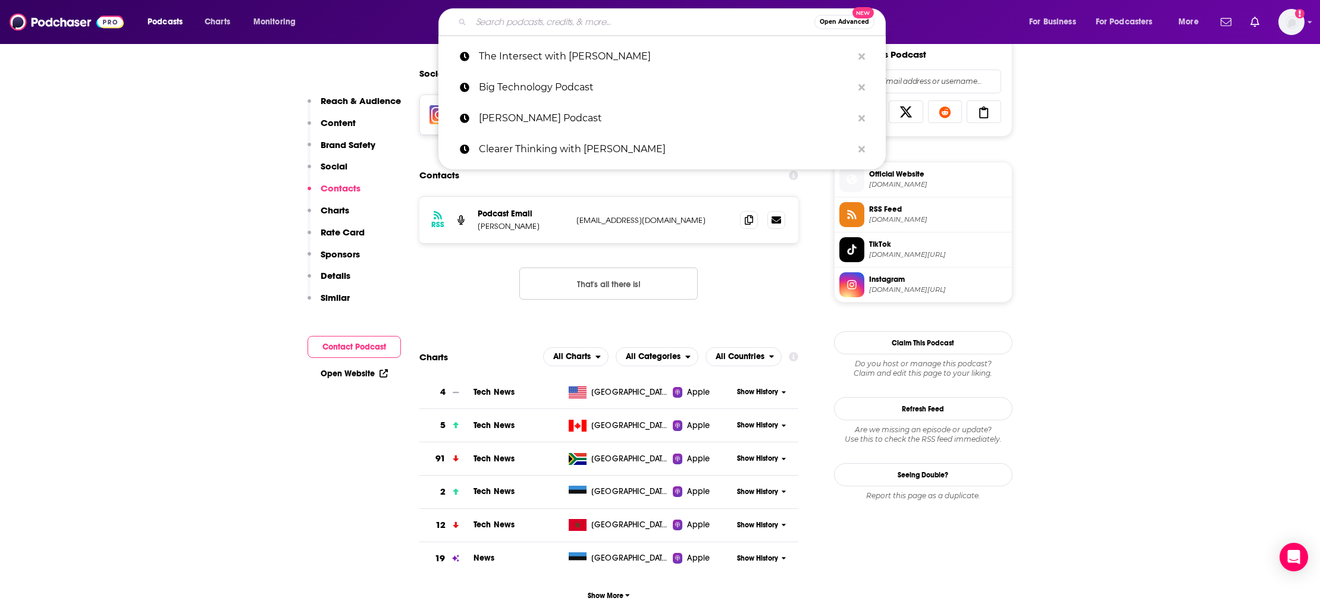
paste input "Tech Unheard"
type input "Tech Unheard"
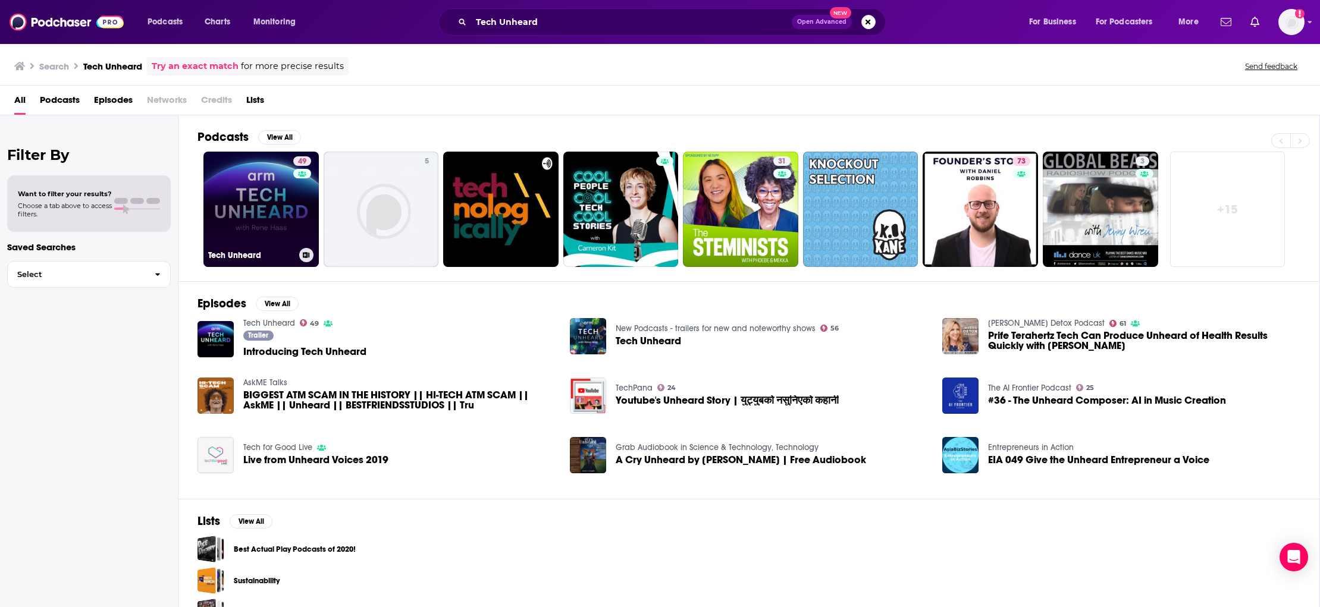
click at [294, 184] on div "49" at bounding box center [303, 202] width 21 height 92
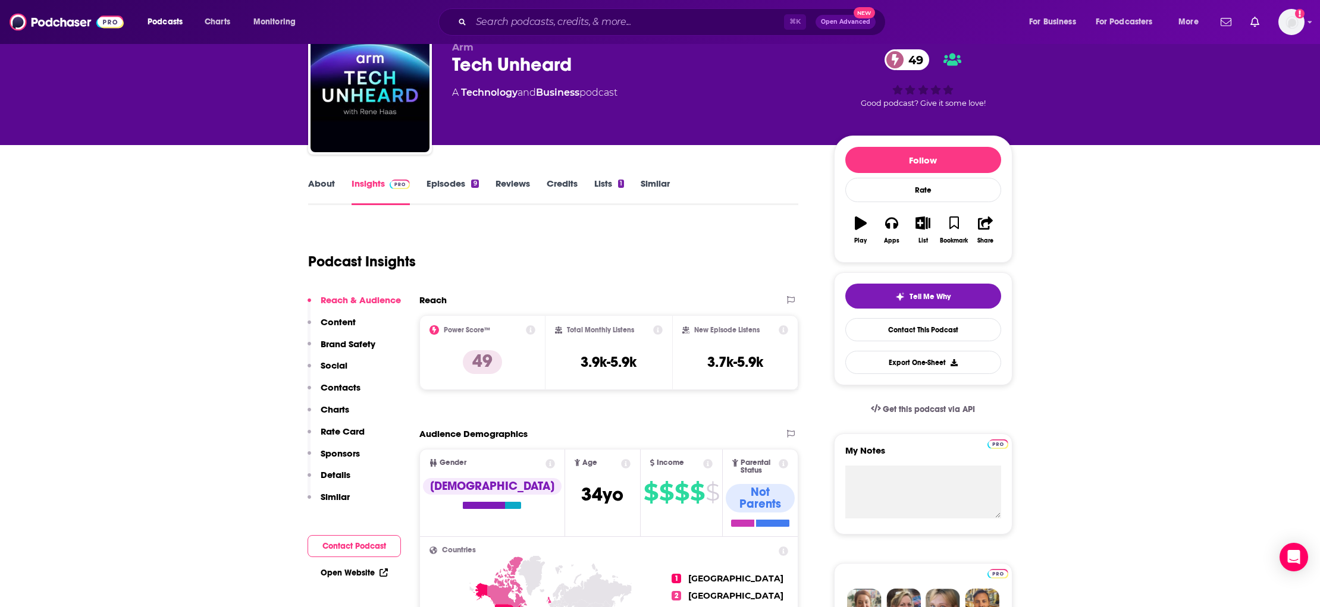
scroll to position [54, 0]
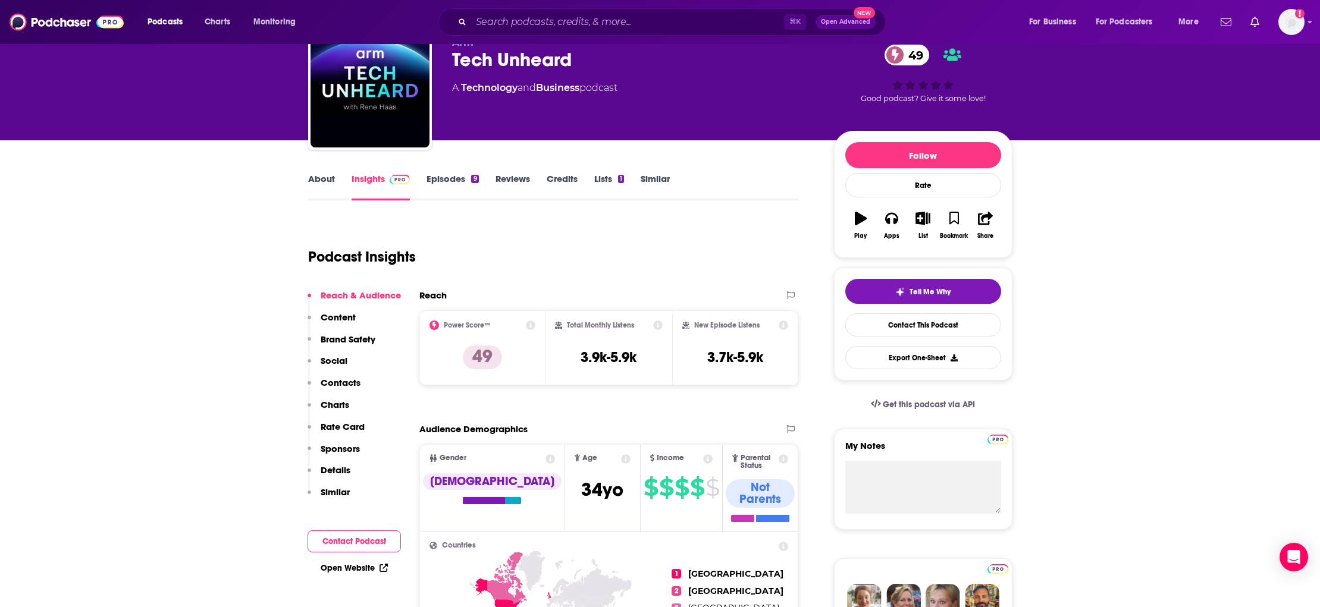
click at [339, 383] on p "Contacts" at bounding box center [341, 382] width 40 height 11
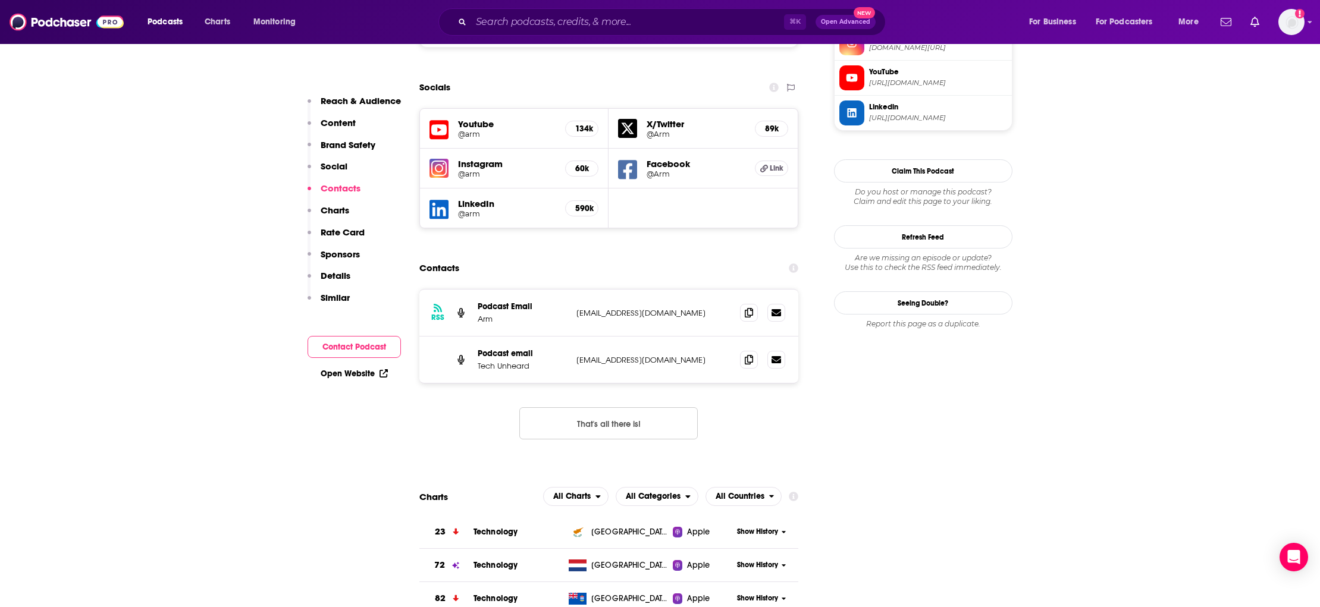
scroll to position [1143, 0]
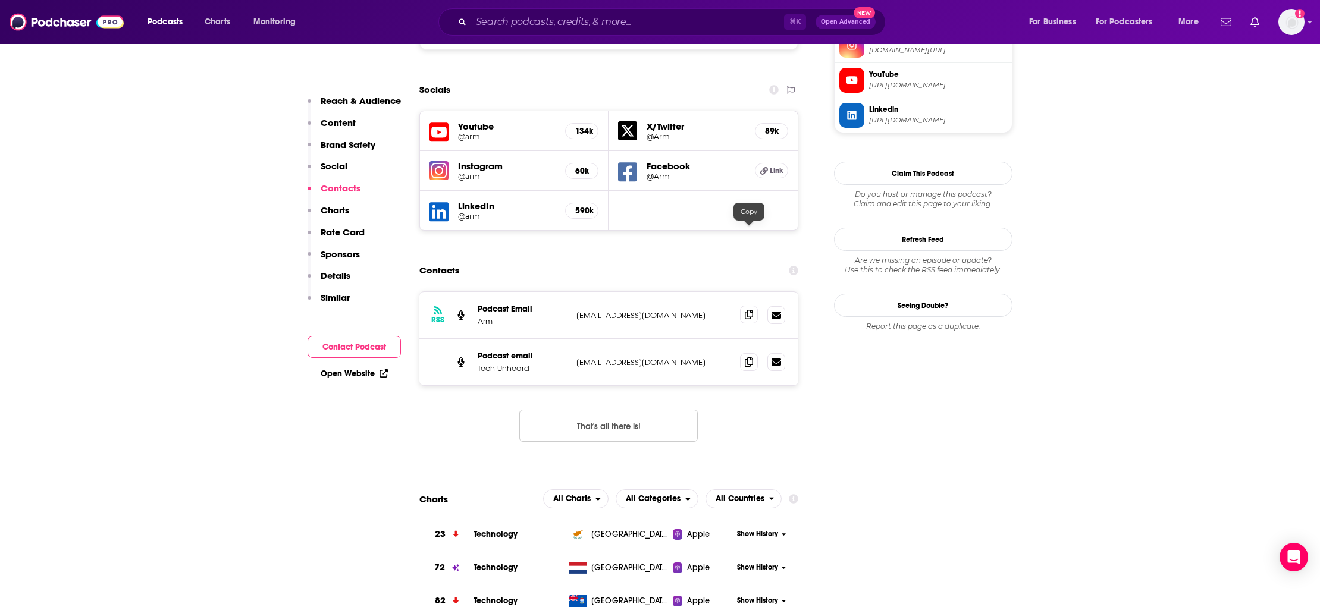
click at [751, 310] on icon at bounding box center [749, 315] width 8 height 10
click at [597, 22] on input "Search podcasts, credits, & more..." at bounding box center [627, 21] width 313 height 19
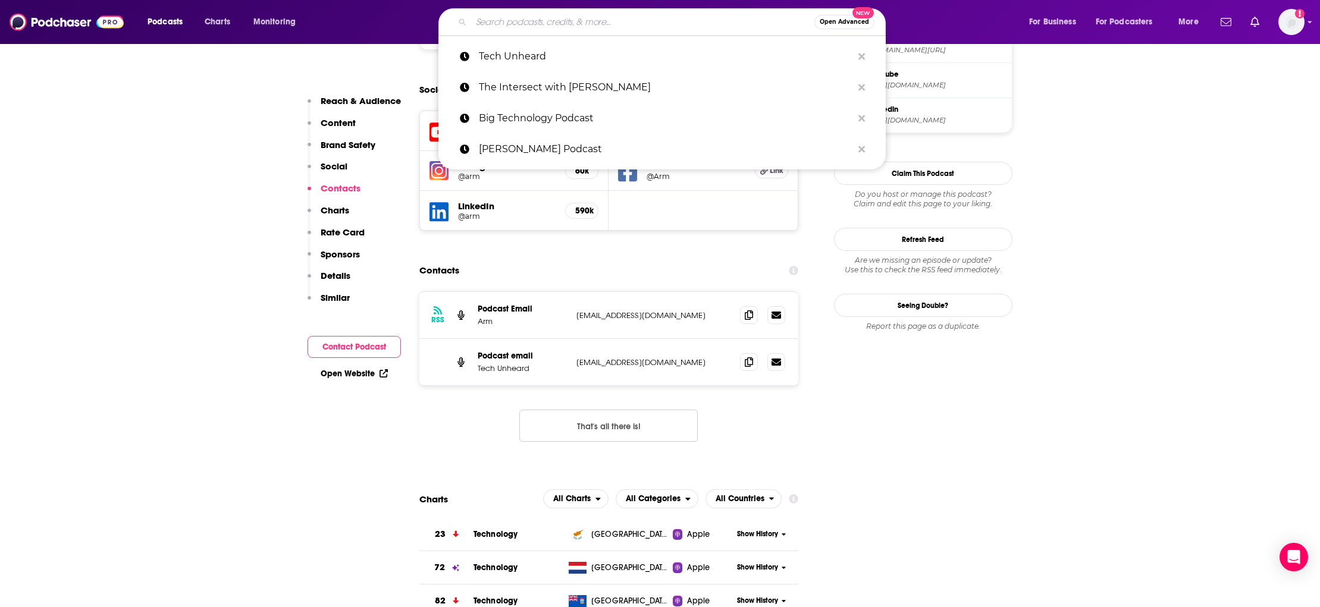
paste input "Moonshots with [PERSON_NAME]"
type input "Moonshots with [PERSON_NAME]"
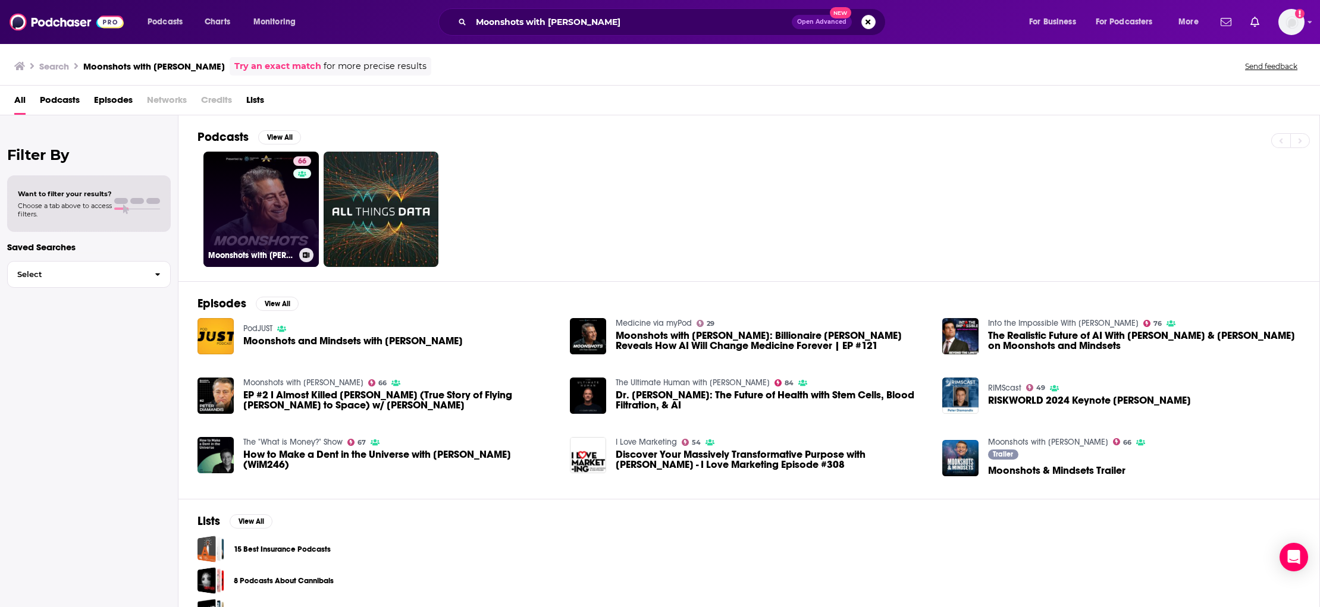
click at [276, 217] on link "66 Moonshots with Peter Diamandis" at bounding box center [260, 209] width 115 height 115
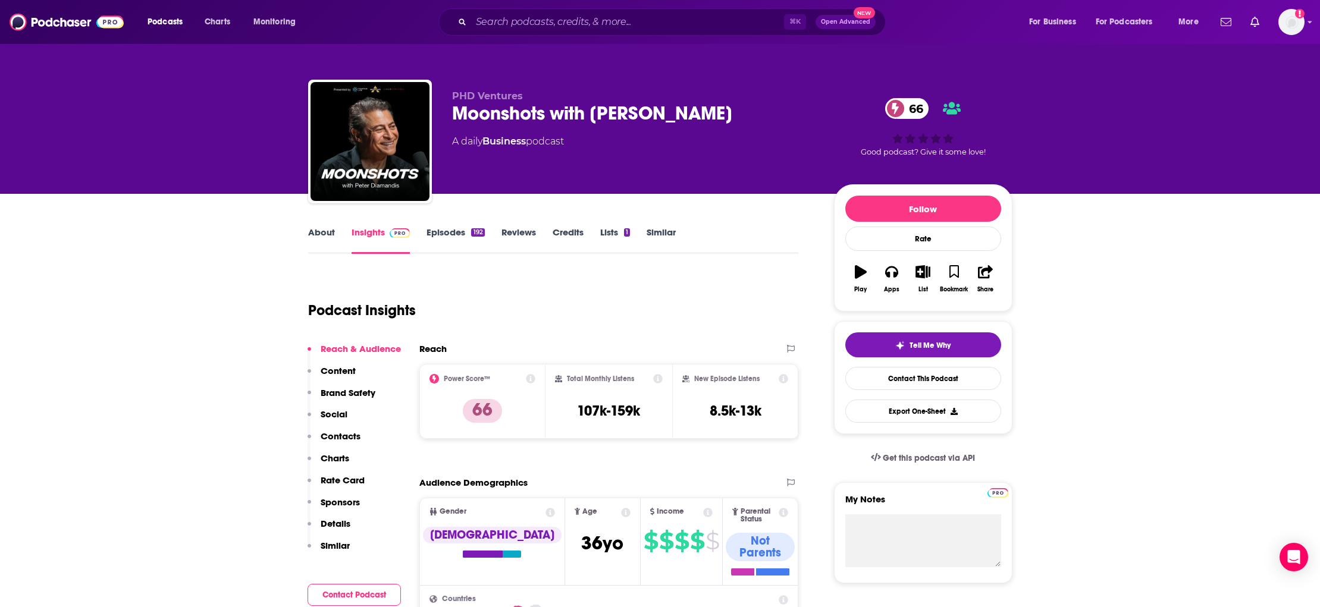
click at [346, 437] on p "Contacts" at bounding box center [341, 436] width 40 height 11
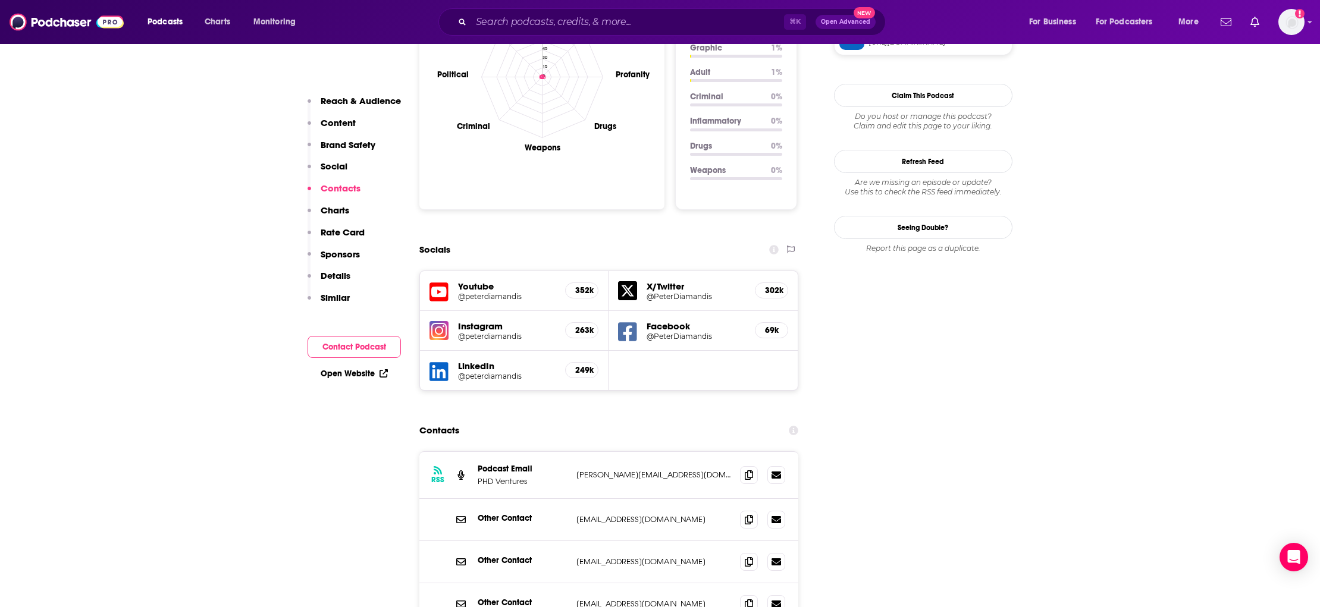
scroll to position [1399, 0]
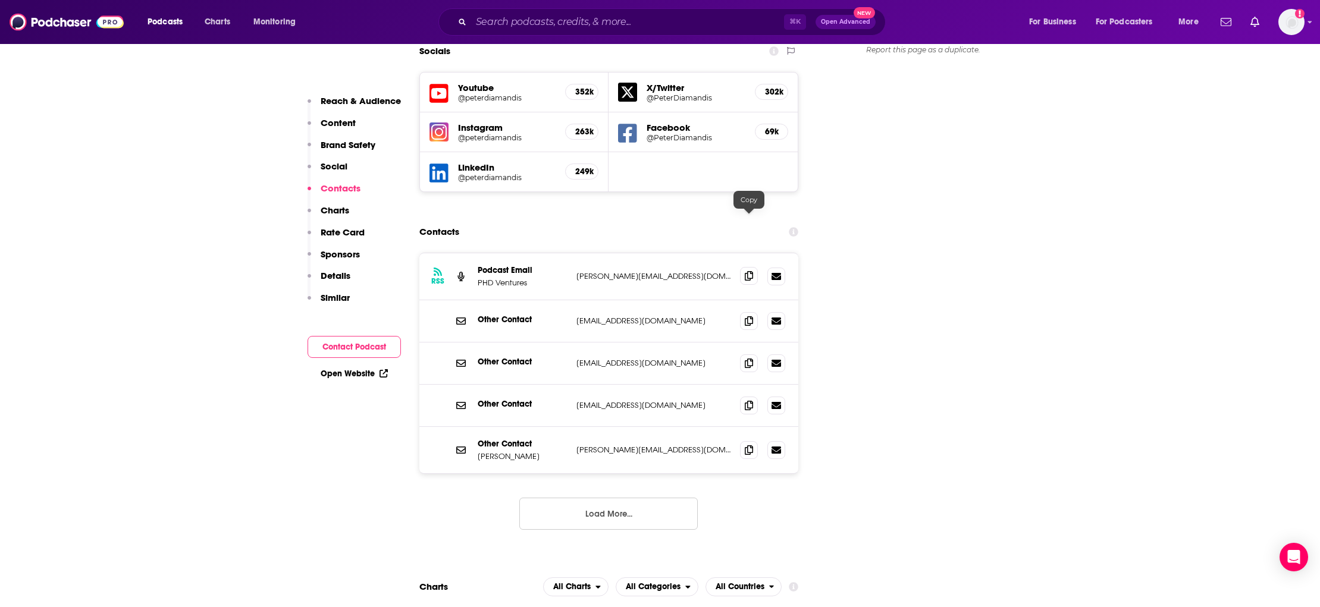
click at [746, 271] on icon at bounding box center [749, 276] width 8 height 10
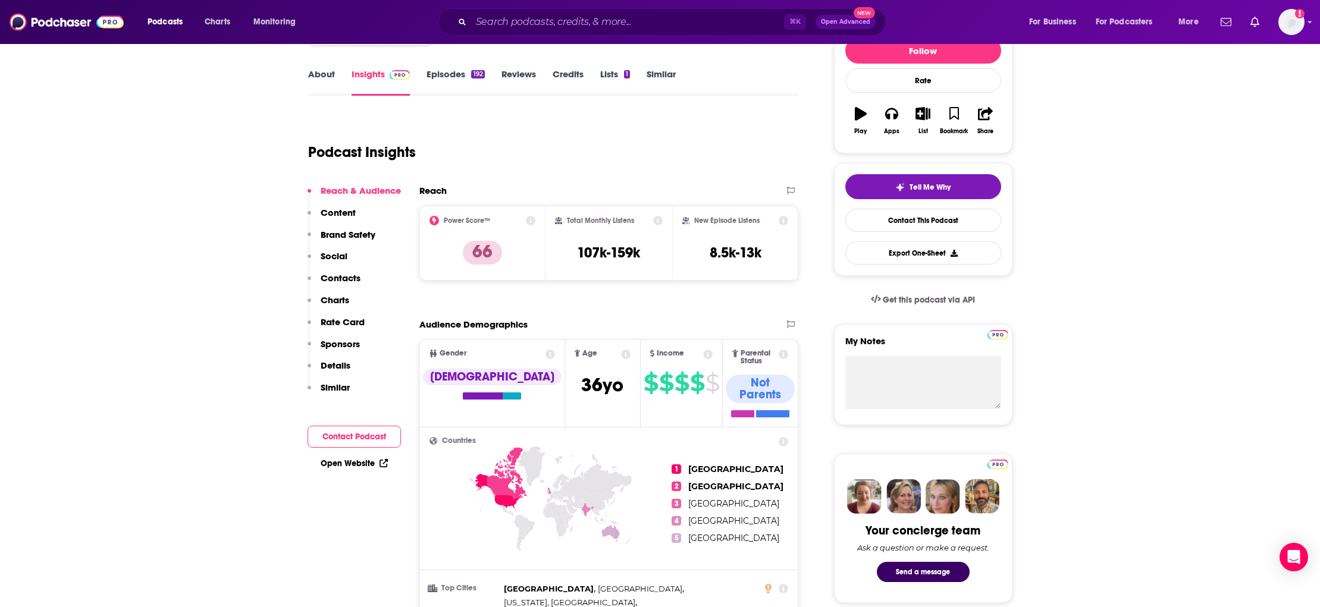
scroll to position [0, 0]
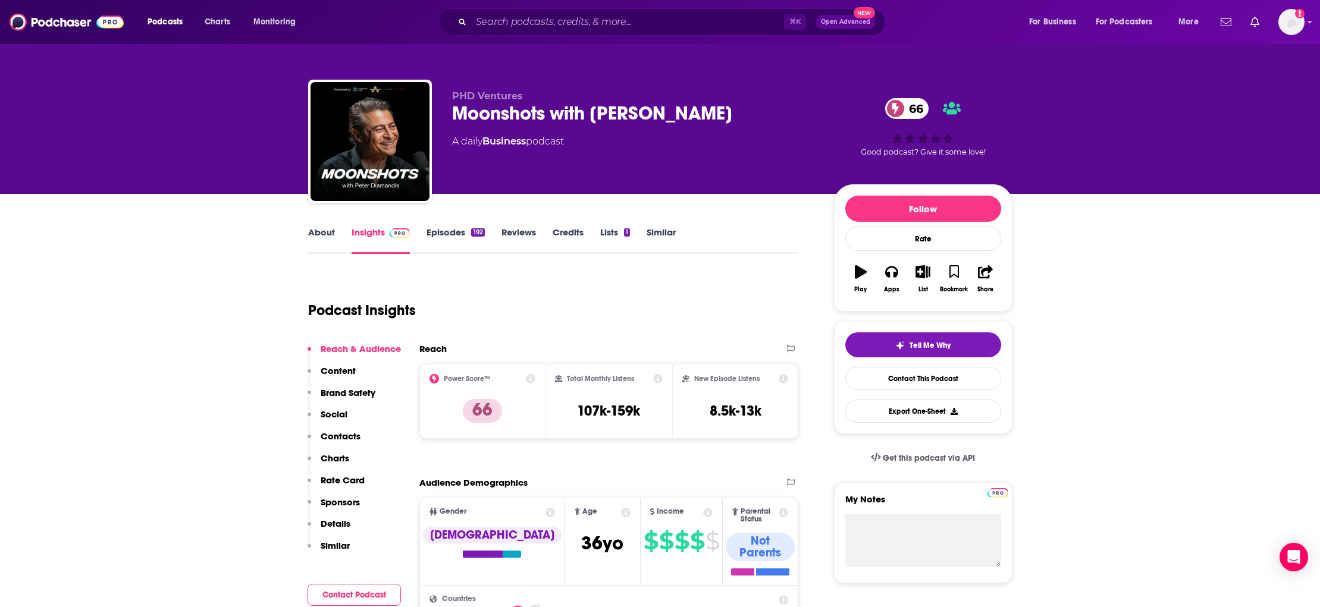
drag, startPoint x: 447, startPoint y: 112, endPoint x: 752, endPoint y: 123, distance: 305.3
click at [747, 123] on div "PHD Ventures Moonshots with Peter Diamandis 66 A daily Business podcast 66 Good…" at bounding box center [660, 144] width 704 height 128
copy h2 "Moonshots with [PERSON_NAME]"
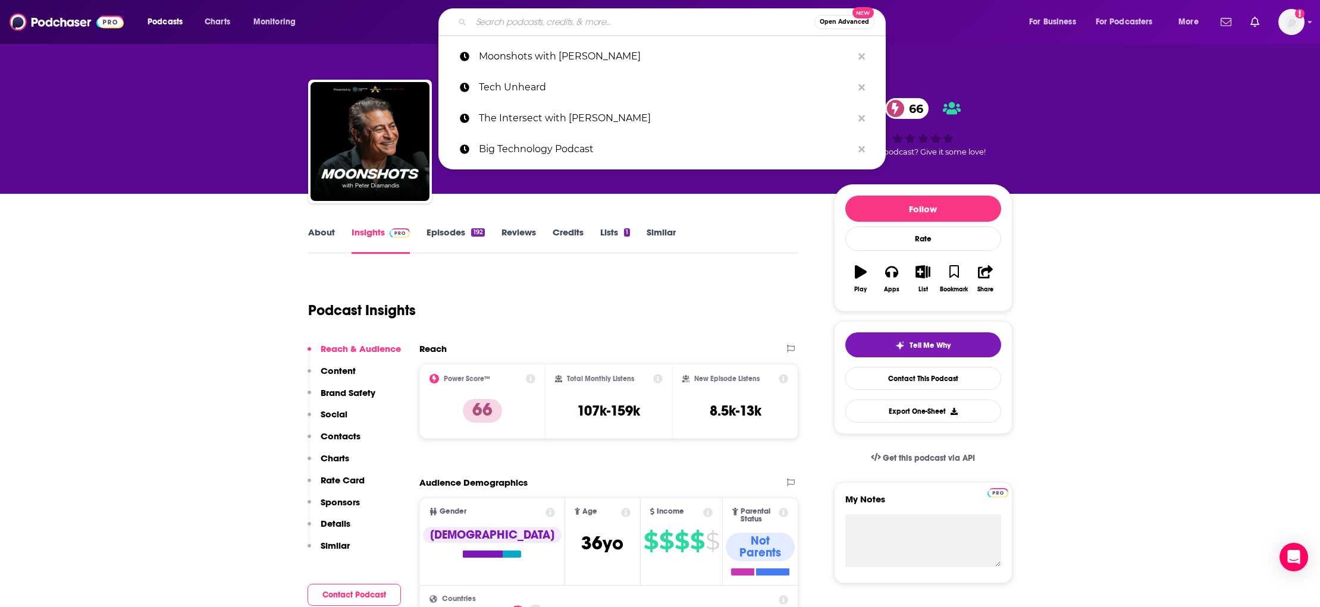
click at [632, 20] on input "Search podcasts, credits, & more..." at bounding box center [642, 21] width 343 height 19
paste input "Uncapped with [PERSON_NAME]"
type input "Uncapped with [PERSON_NAME]"
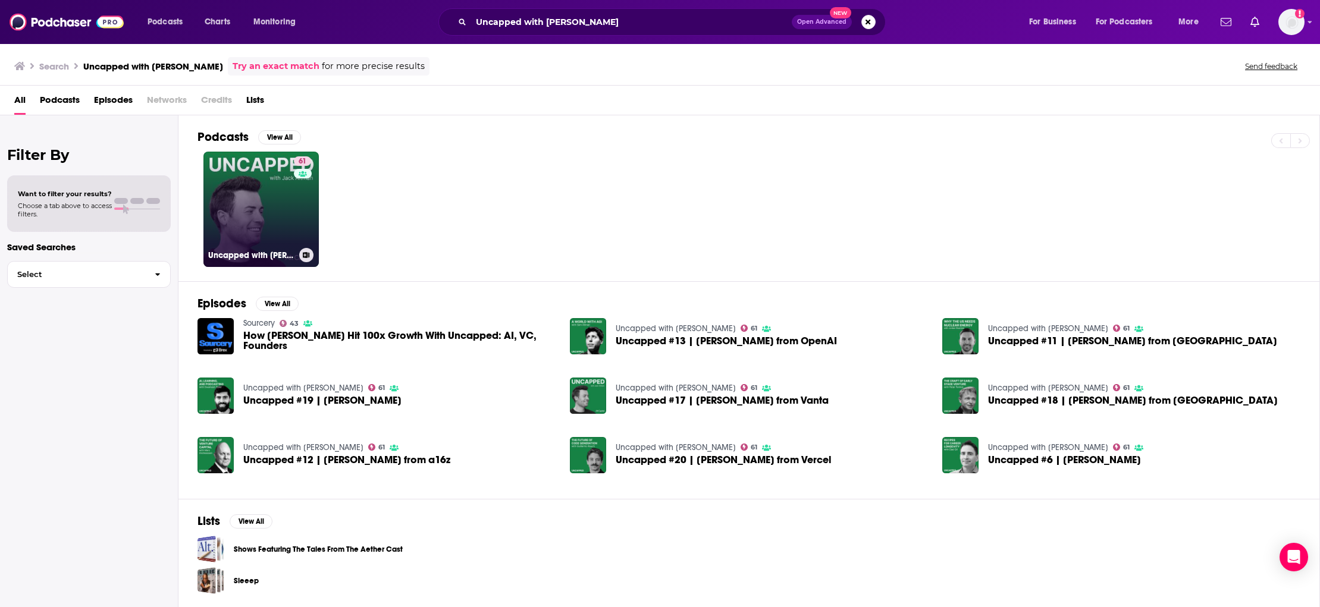
click at [292, 227] on link "61 Uncapped with Jack Altman" at bounding box center [260, 209] width 115 height 115
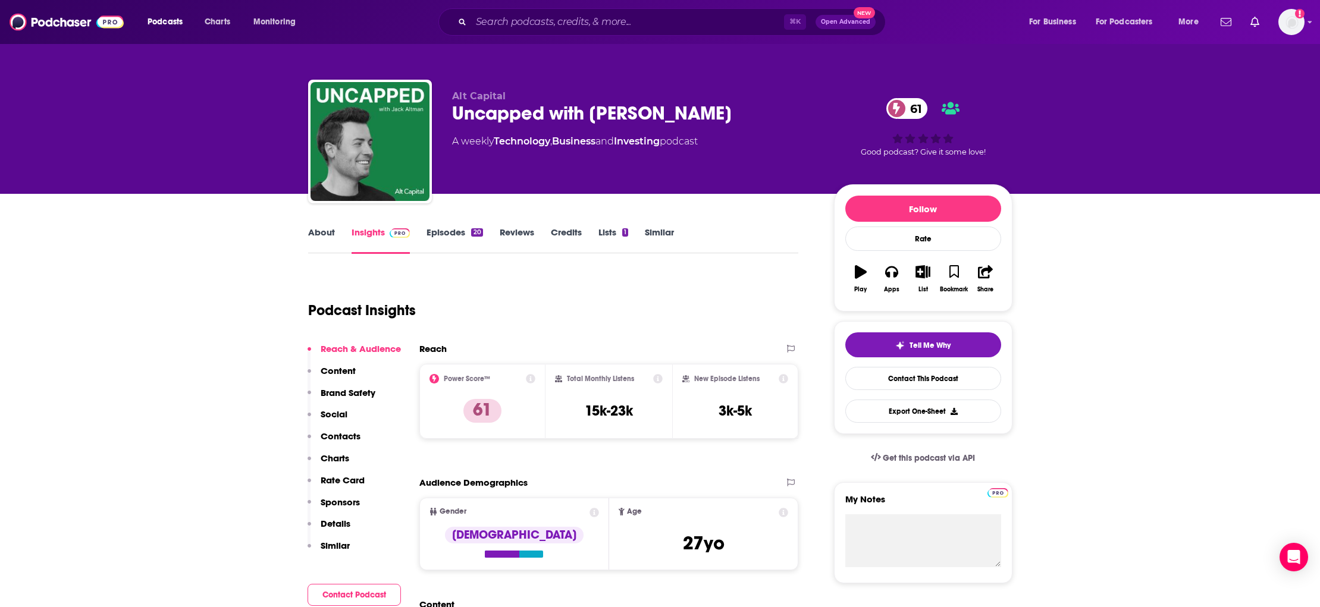
click at [340, 434] on p "Contacts" at bounding box center [341, 436] width 40 height 11
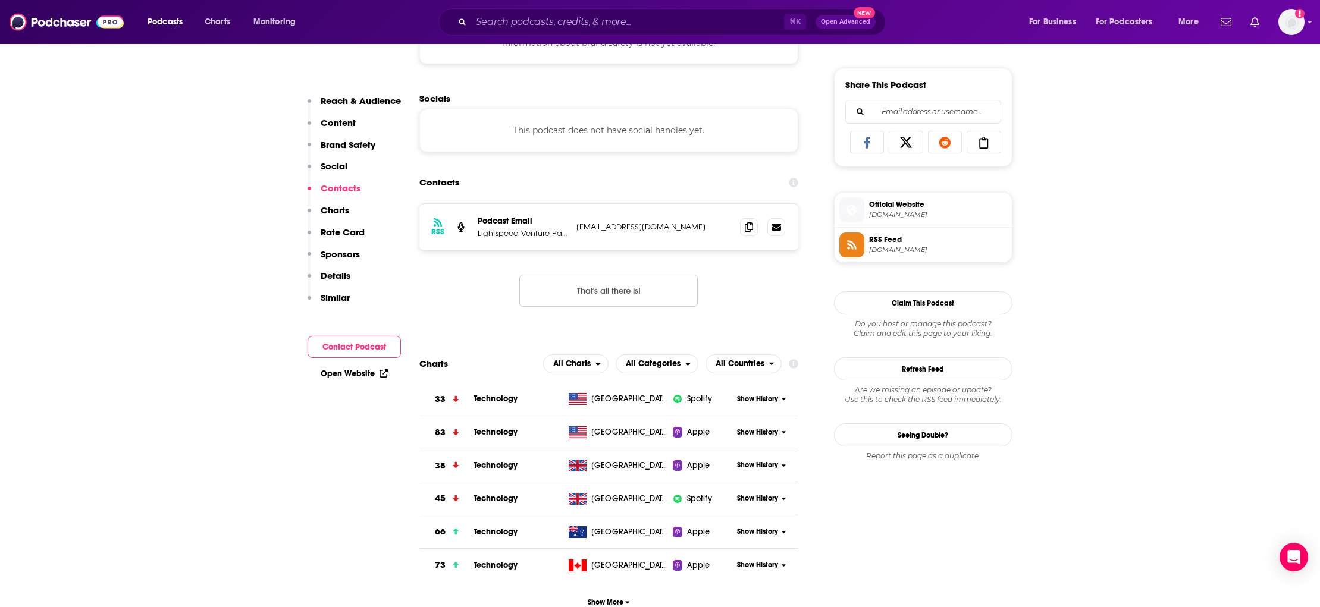
scroll to position [729, 0]
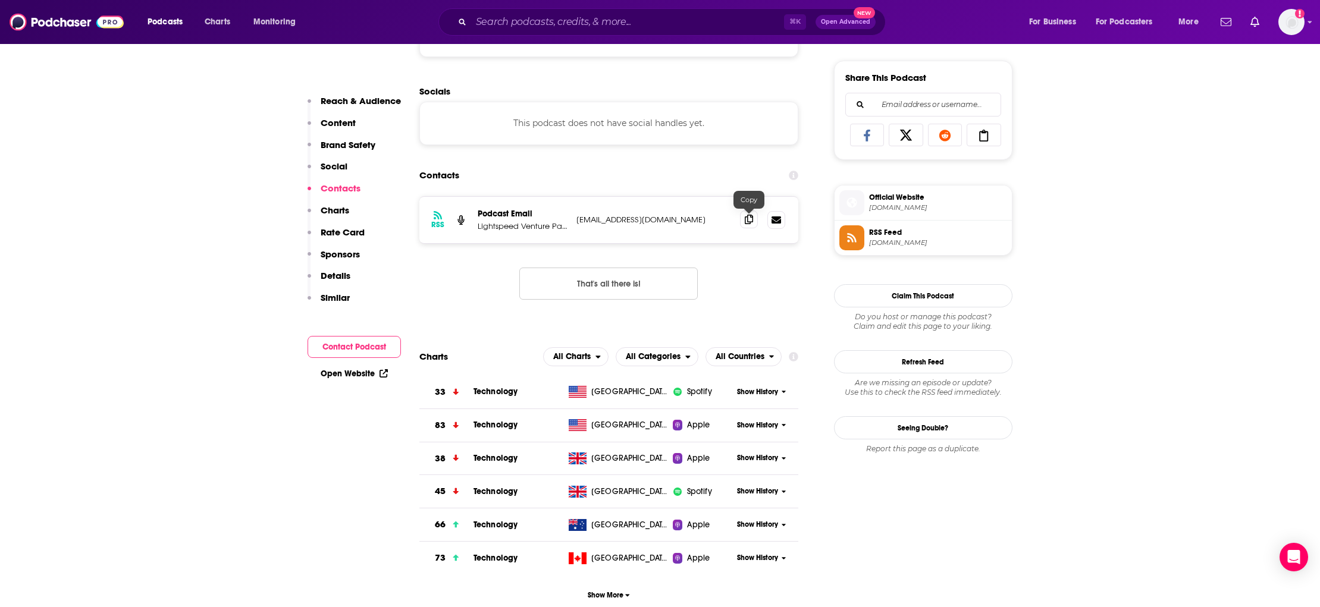
click at [748, 222] on icon at bounding box center [749, 220] width 8 height 10
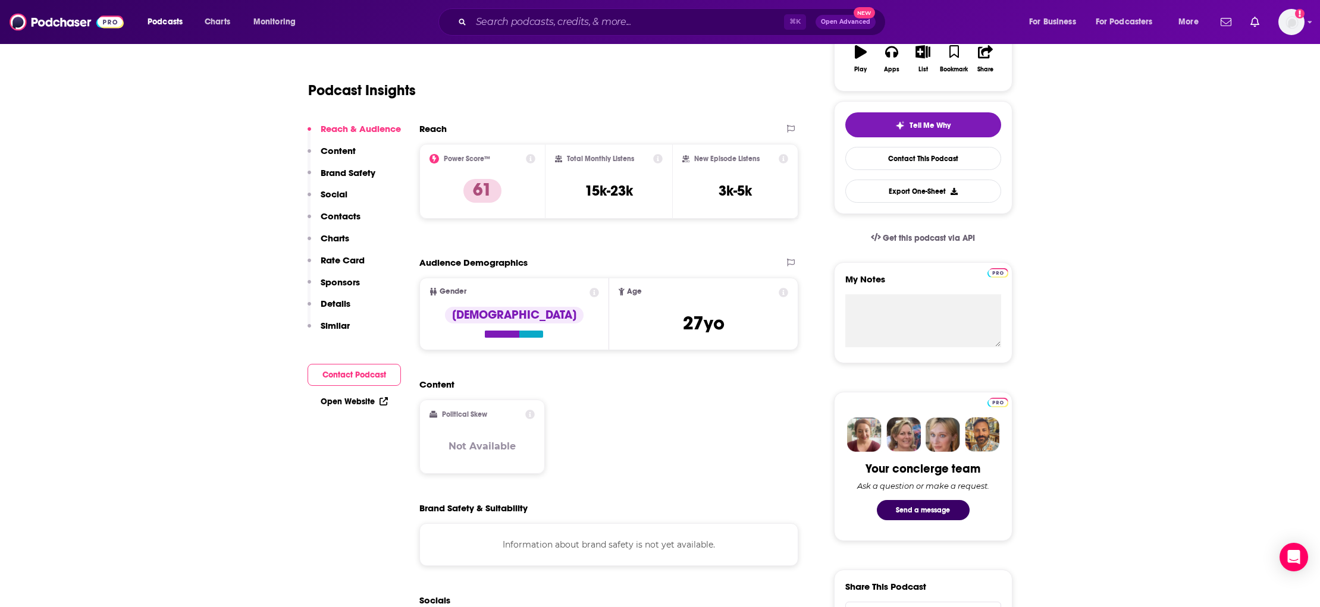
scroll to position [0, 0]
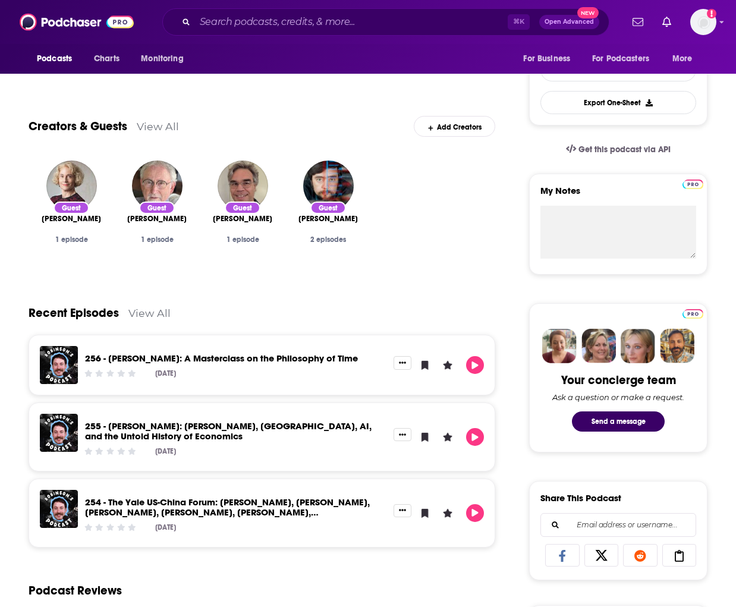
scroll to position [1, 0]
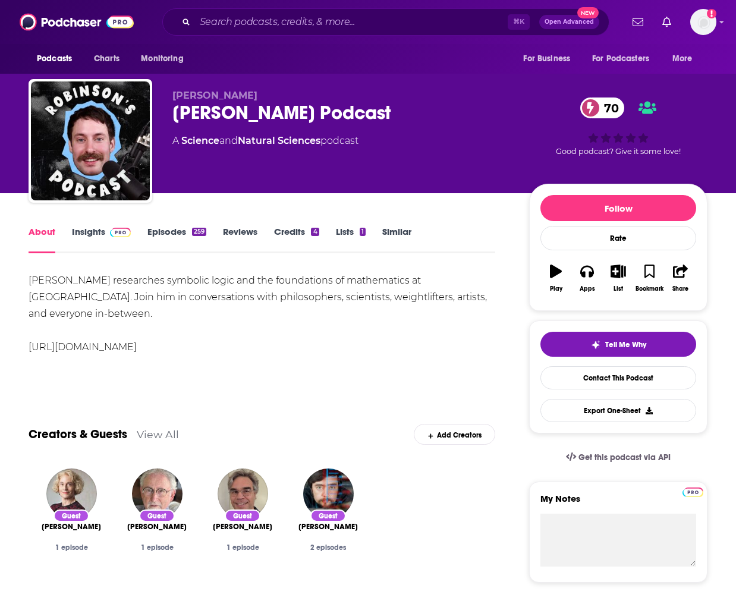
click at [178, 346] on div "[PERSON_NAME] researches symbolic logic and the foundations of mathematics at […" at bounding box center [262, 313] width 467 height 83
drag, startPoint x: 173, startPoint y: 347, endPoint x: 24, endPoint y: 349, distance: 148.7
copy link "[URL][DOMAIN_NAME]"
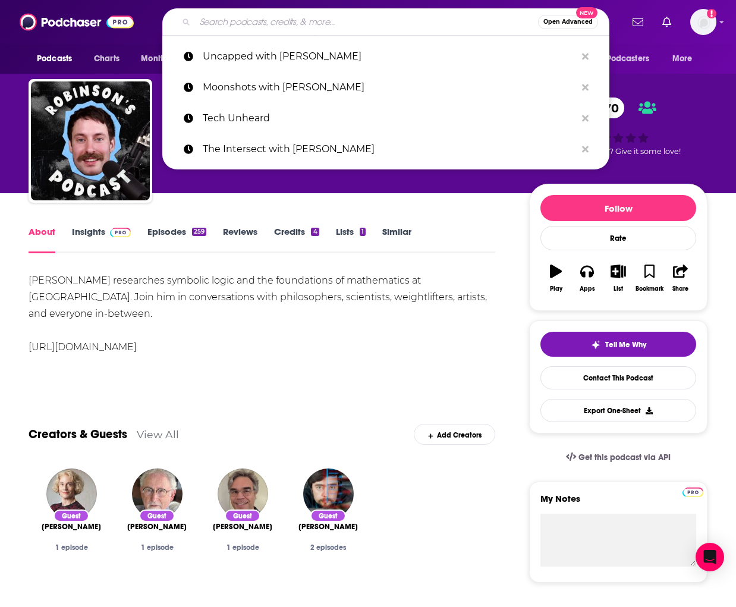
click at [272, 27] on input "Search podcasts, credits, & more..." at bounding box center [366, 21] width 343 height 19
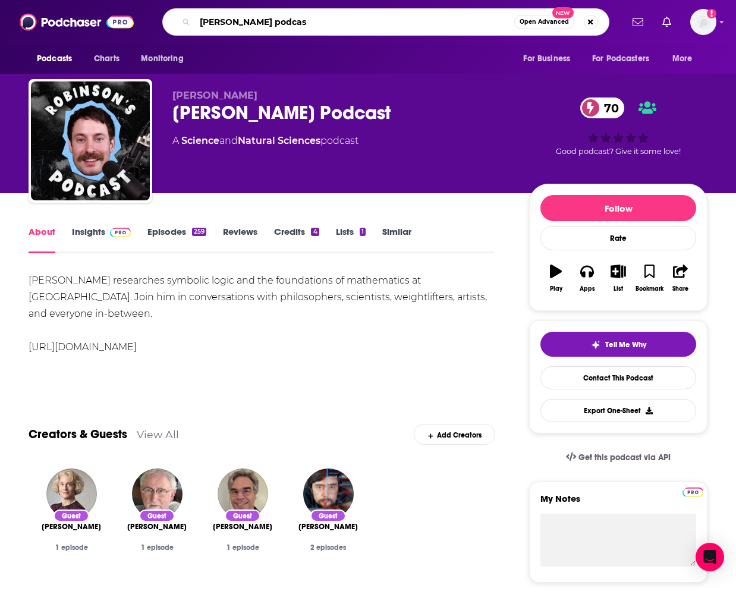
type input "[PERSON_NAME] podcast"
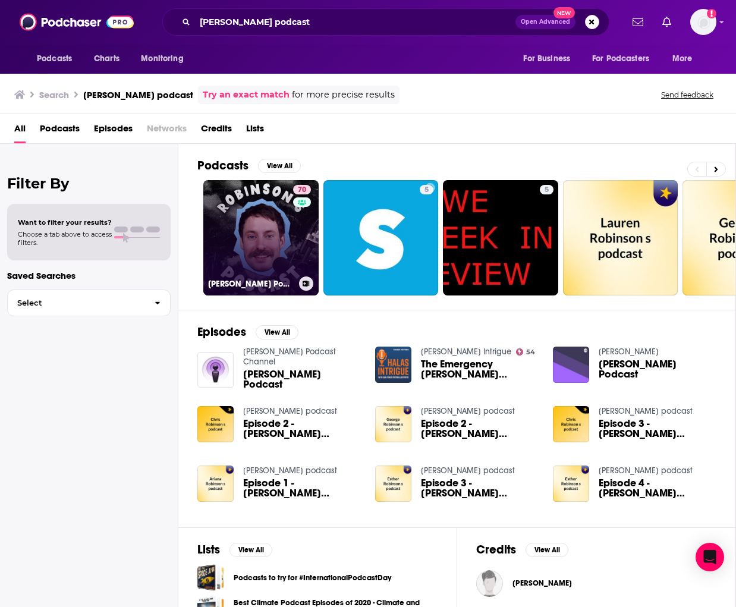
click at [260, 227] on link "70 [PERSON_NAME] Podcast" at bounding box center [260, 237] width 115 height 115
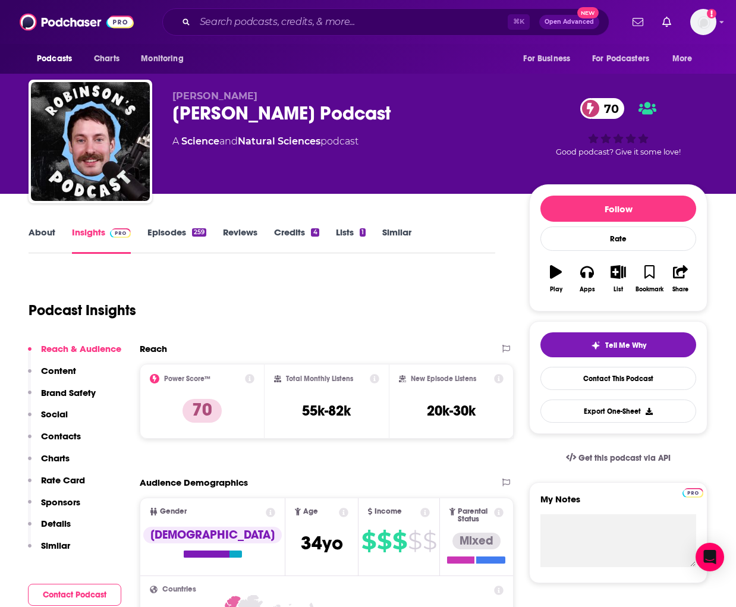
click at [57, 436] on p "Contacts" at bounding box center [61, 436] width 40 height 11
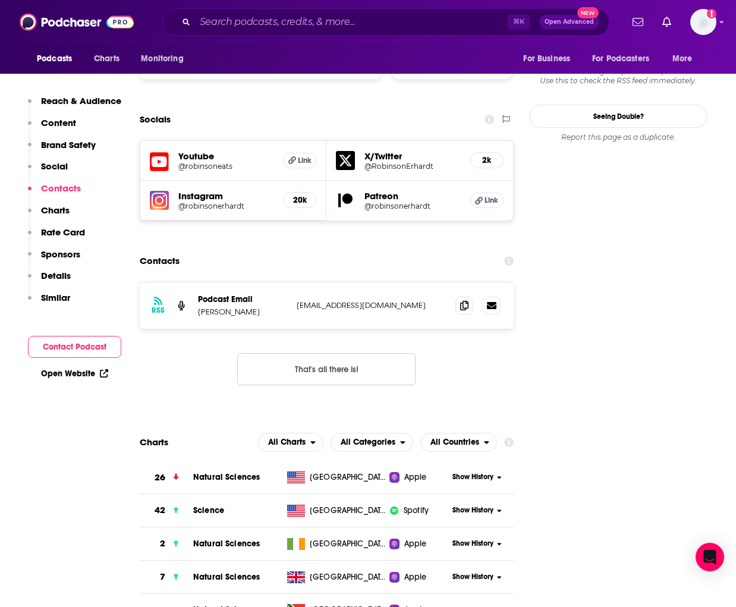
scroll to position [1274, 0]
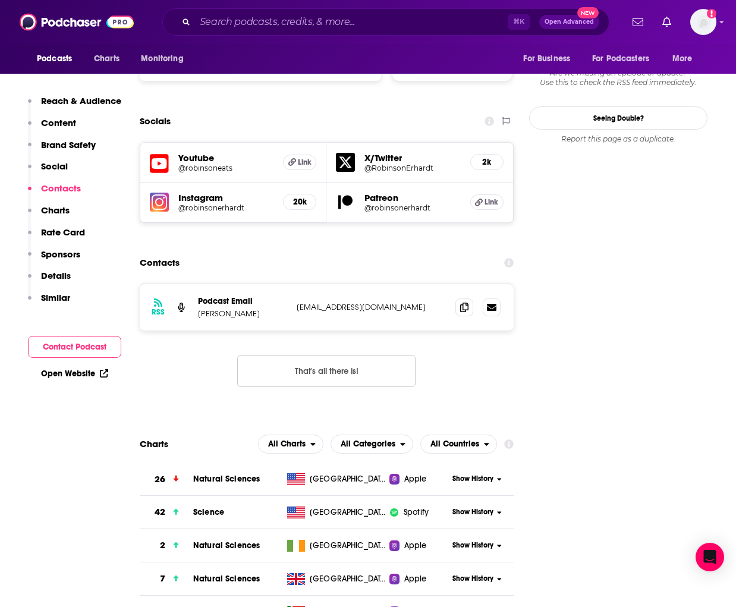
drag, startPoint x: 387, startPoint y: 266, endPoint x: 285, endPoint y: 265, distance: 102.3
click at [285, 284] on div "RSS Podcast Email [PERSON_NAME] [PERSON_NAME][EMAIL_ADDRESS][DOMAIN_NAME] [EMAI…" at bounding box center [327, 307] width 374 height 46
copy div "[EMAIL_ADDRESS][DOMAIN_NAME]"
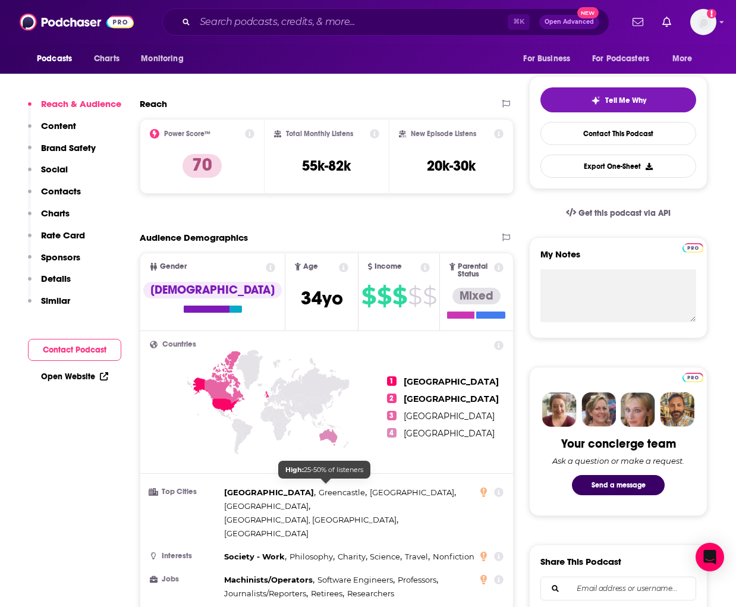
scroll to position [0, 0]
